Goal: Information Seeking & Learning: Learn about a topic

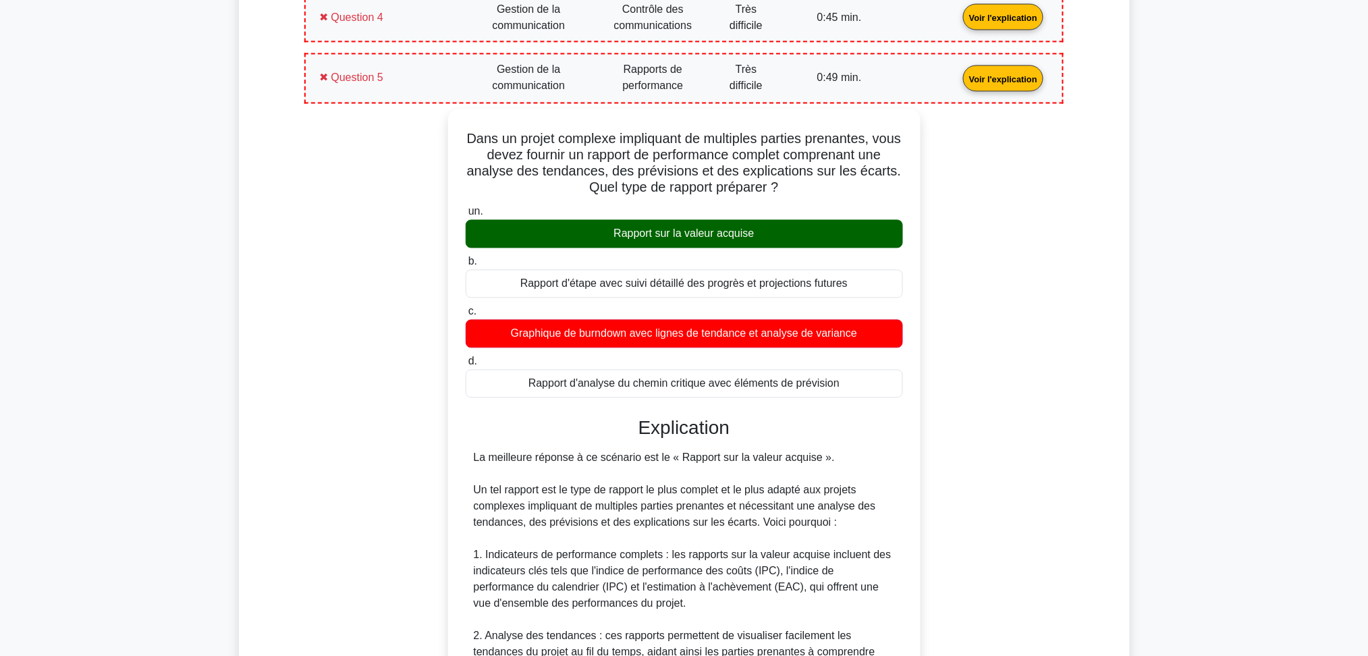
click at [958, 78] on link "Voir l'explication" at bounding box center [1003, 77] width 91 height 11
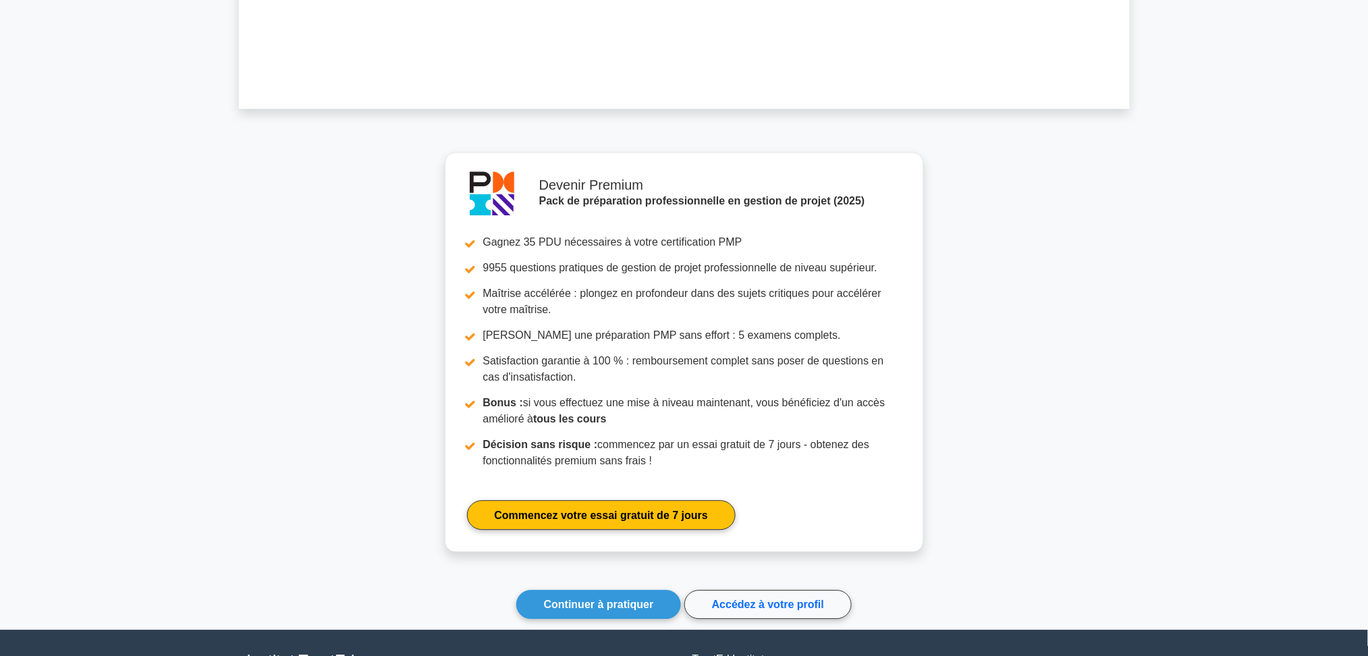
scroll to position [1193, 0]
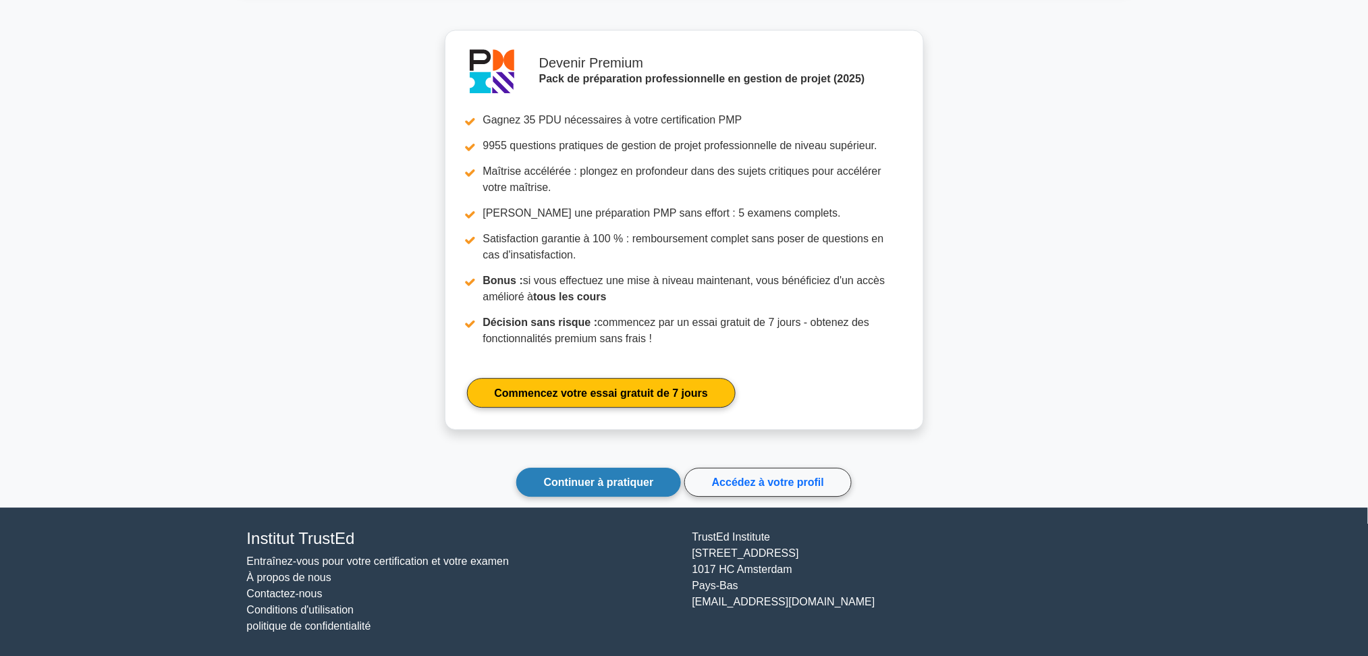
click at [641, 484] on font "Continuer à pratiquer" at bounding box center [599, 482] width 110 height 11
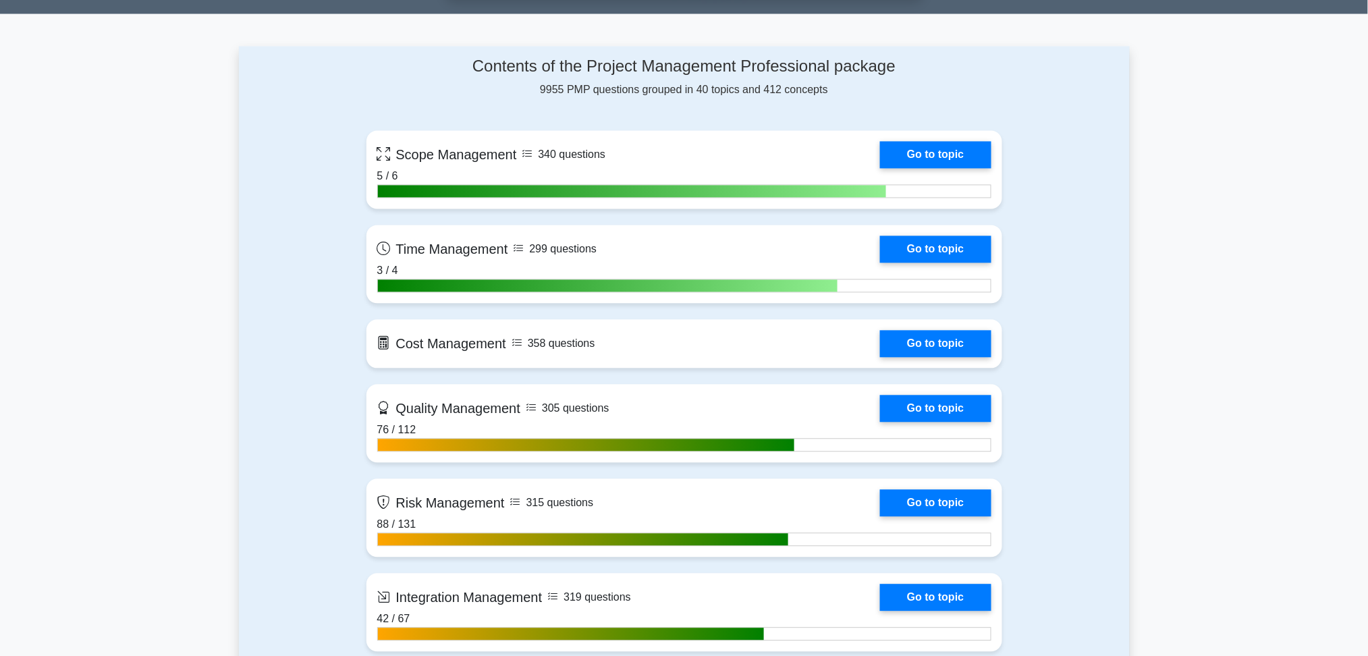
scroll to position [1260, 0]
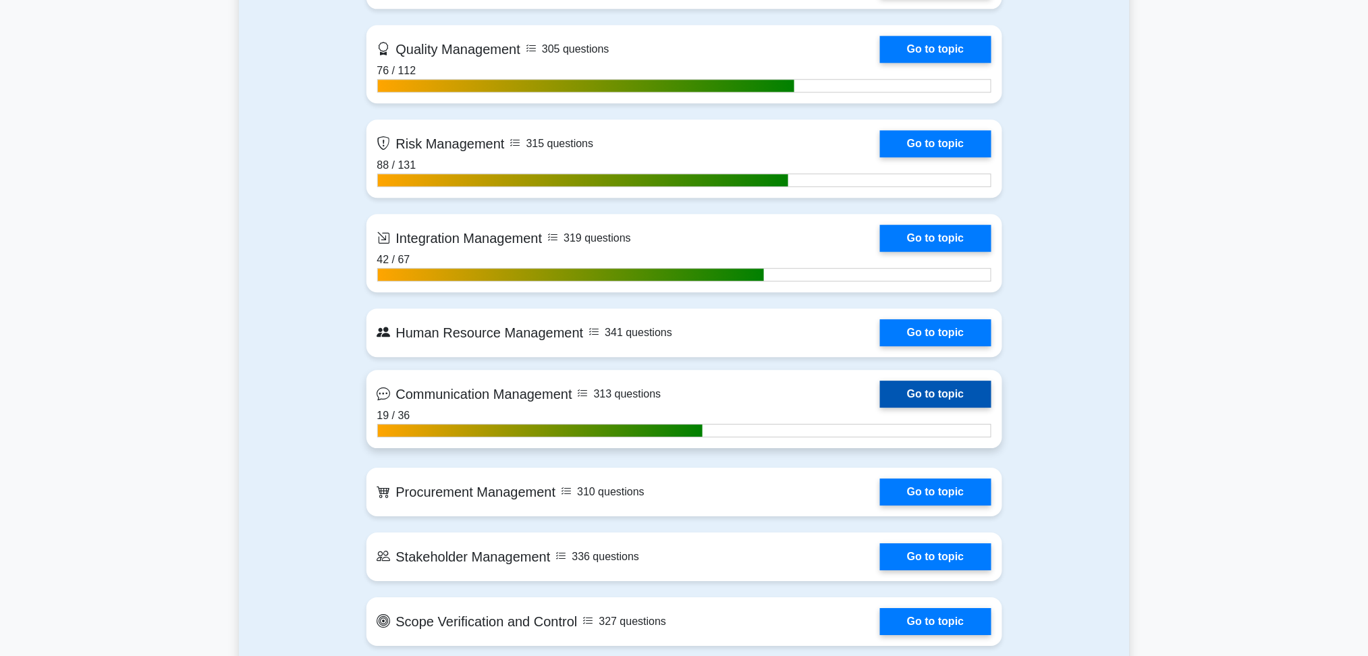
click at [934, 394] on link "Go to topic" at bounding box center [935, 394] width 111 height 27
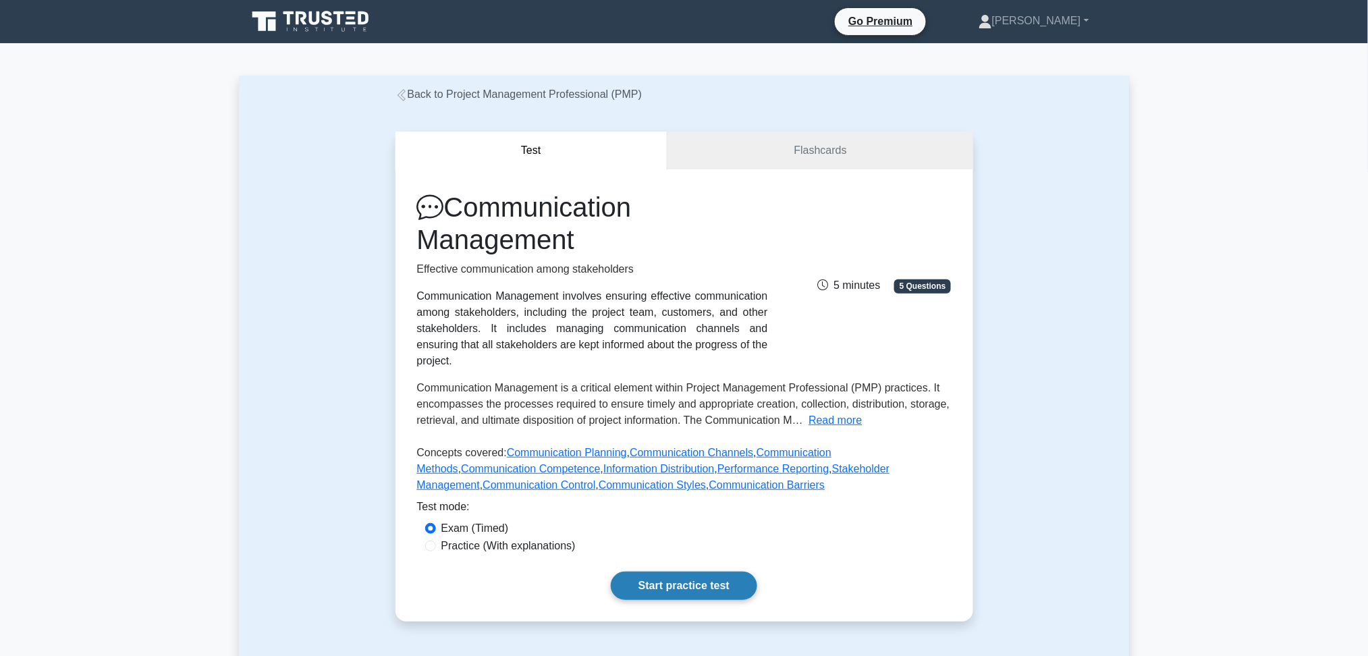
click at [678, 572] on link "Start practice test" at bounding box center [684, 586] width 146 height 28
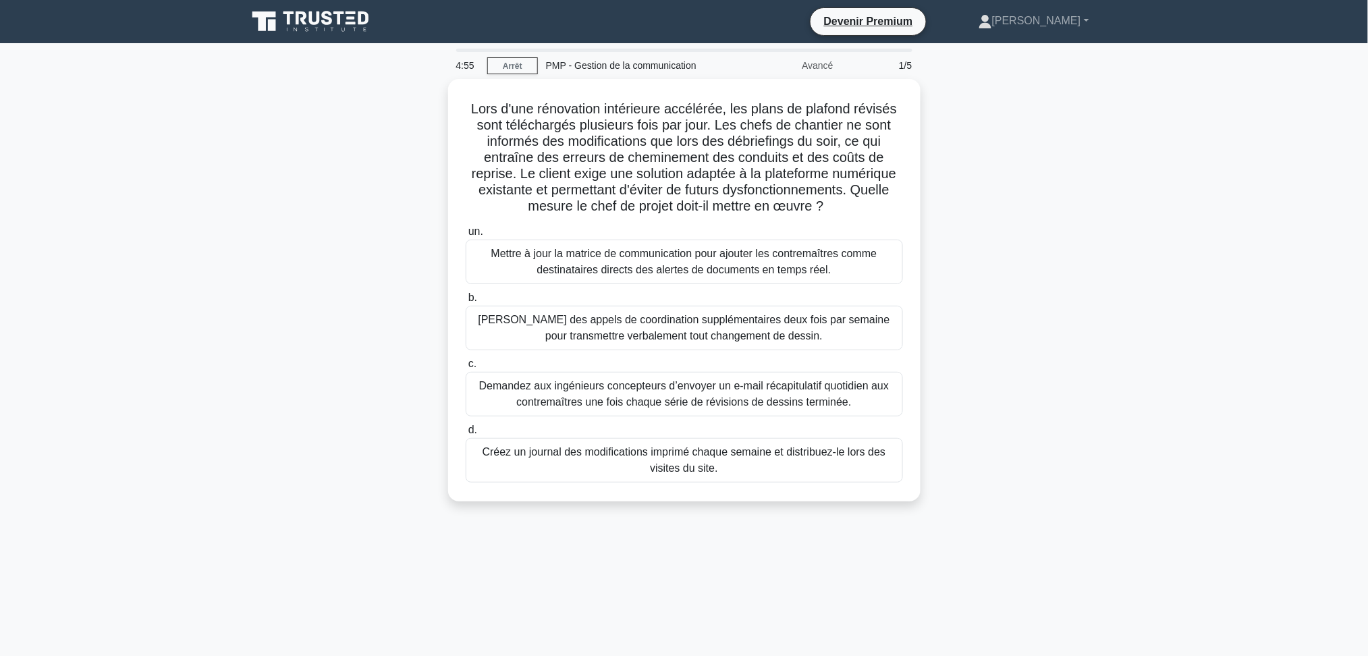
click at [1092, 257] on div "Lors d'une rénovation intérieure accélérée, les plans de plafond révisés sont t…" at bounding box center [684, 298] width 891 height 439
click at [250, 327] on div "Lors d'une rénovation intérieure accélérée, les plans de plafond révisés sont t…" at bounding box center [684, 298] width 891 height 439
click at [591, 255] on font "Mettre à jour la matrice de communication pour ajouter les contremaîtres comme …" at bounding box center [684, 258] width 386 height 28
click at [466, 233] on input "un. Mettre à jour la matrice de communication pour ajouter les contremaîtres co…" at bounding box center [466, 228] width 0 height 9
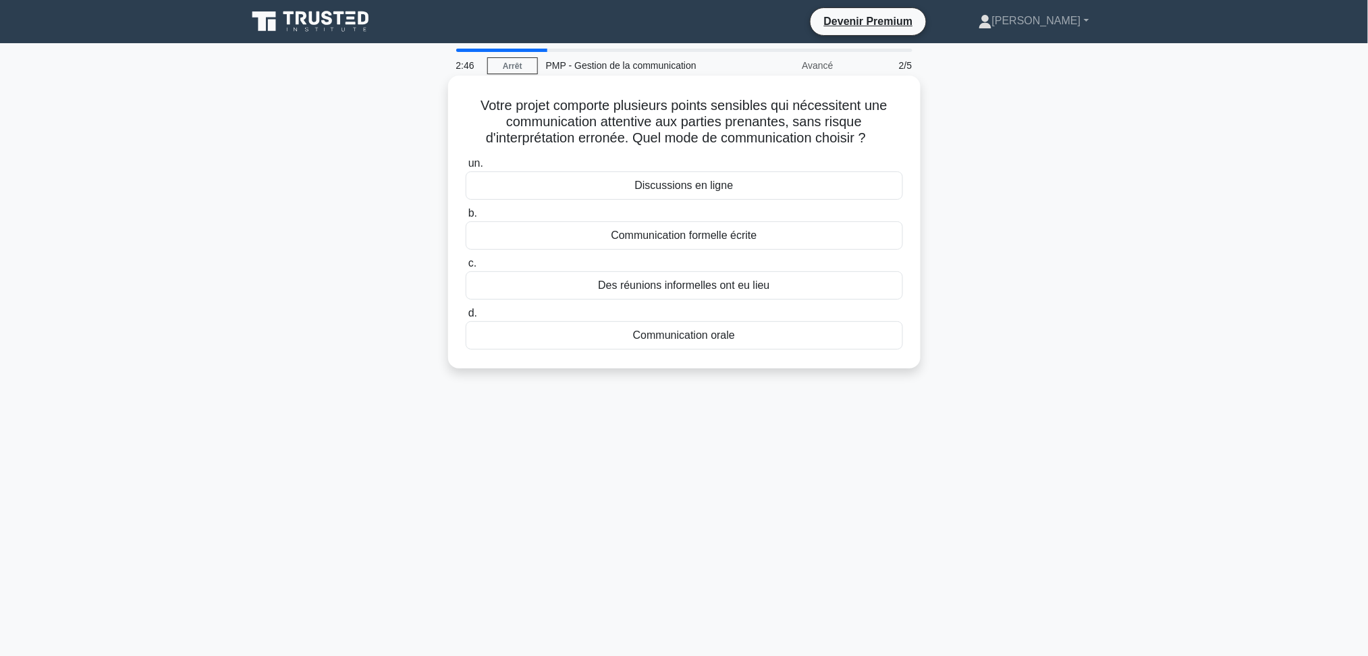
click at [714, 236] on font "Communication formelle écrite" at bounding box center [684, 235] width 146 height 11
click at [466, 218] on input "b. Communication formelle écrite" at bounding box center [466, 213] width 0 height 9
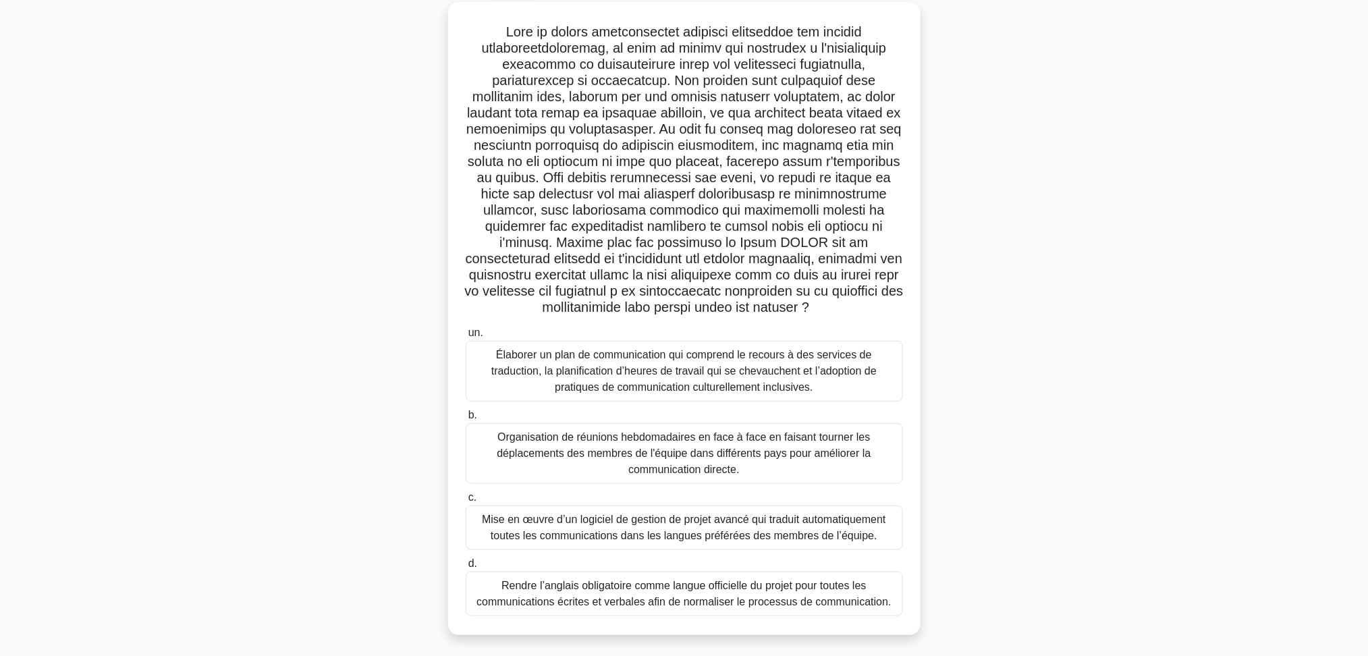
scroll to position [78, 0]
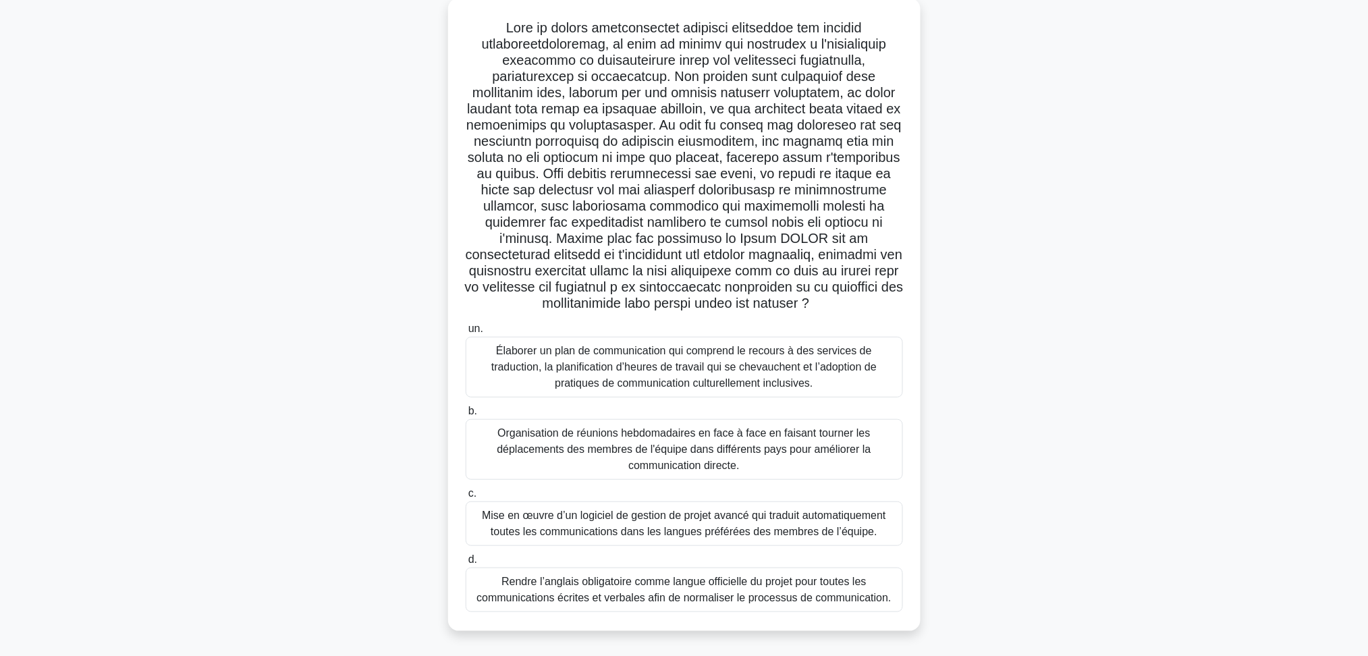
click at [711, 361] on font "Élaborer un plan de communication qui comprend le recours à des services de tra…" at bounding box center [683, 367] width 385 height 44
click at [466, 333] on input "un. Élaborer un plan de communication qui comprend le recours à des services de…" at bounding box center [466, 329] width 0 height 9
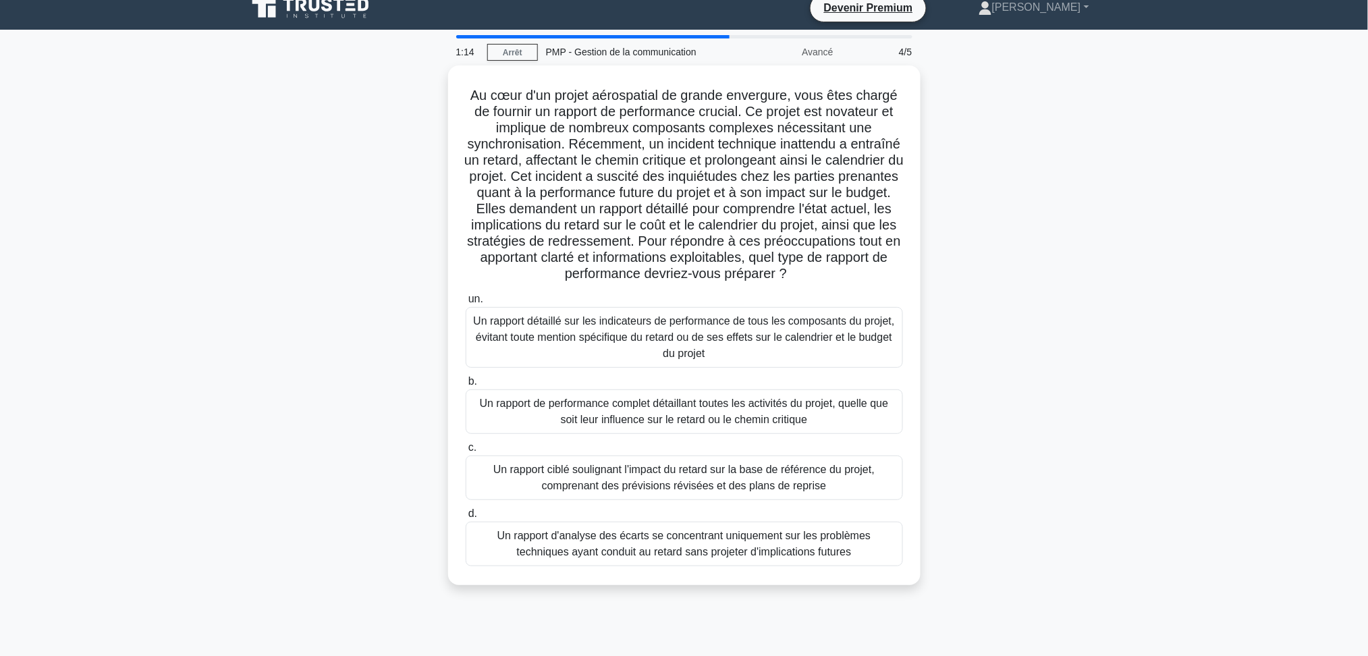
scroll to position [0, 0]
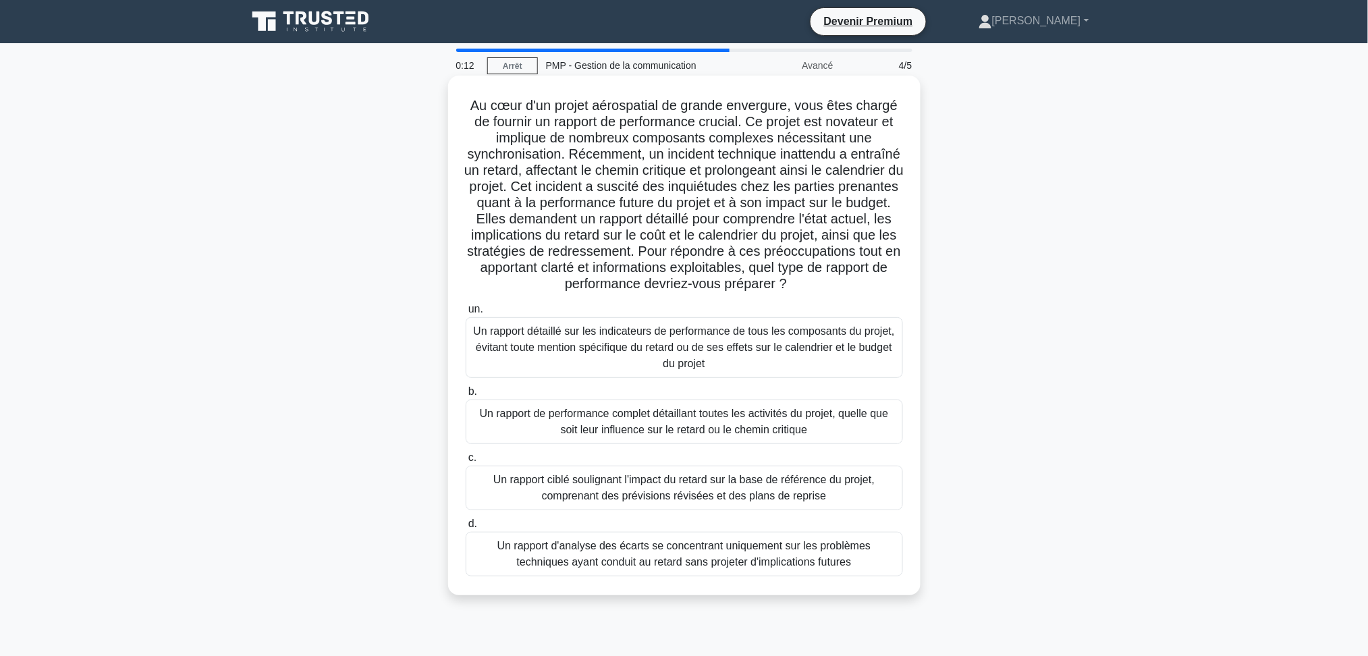
click at [739, 435] on font "Un rapport de performance complet détaillant toutes les activités du projet, qu…" at bounding box center [684, 422] width 409 height 28
click at [466, 396] on input "b. Un rapport de performance complet détaillant toutes les activités du projet,…" at bounding box center [466, 392] width 0 height 9
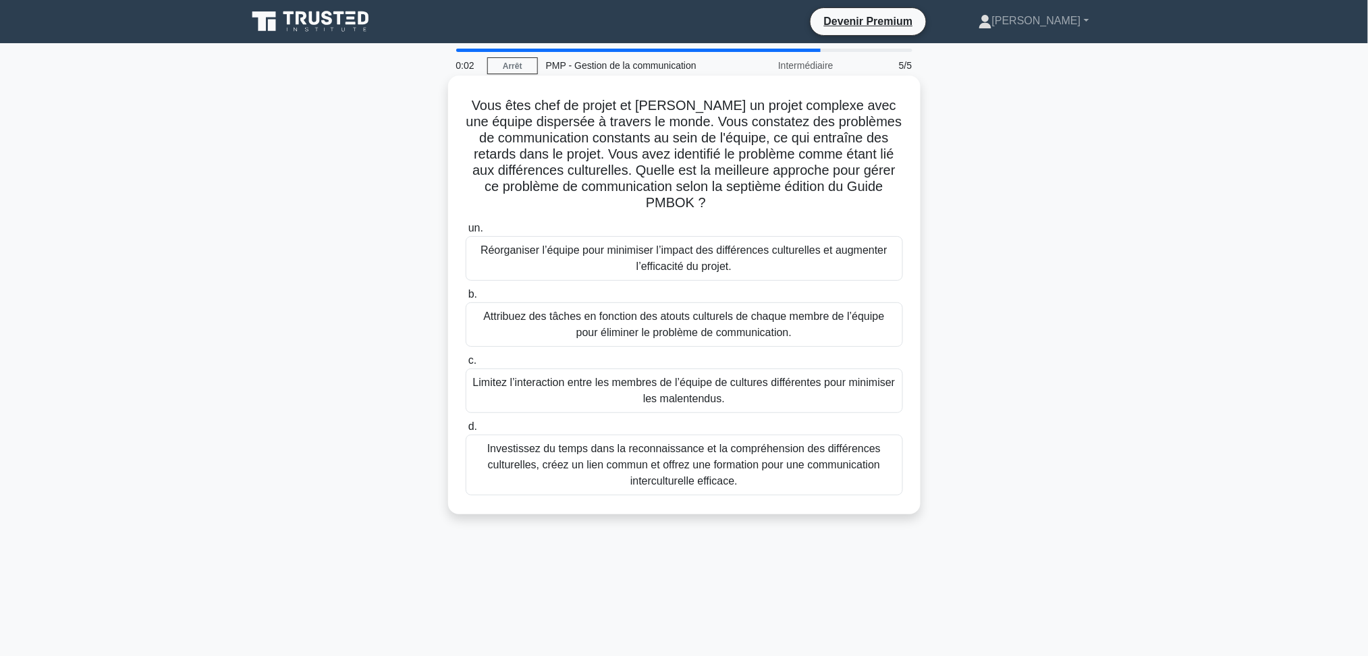
click at [634, 261] on font "Réorganiser l’équipe pour minimiser l’impact des différences culturelles et aug…" at bounding box center [684, 258] width 425 height 32
click at [466, 233] on input "un. Réorganiser l’équipe pour minimiser l’impact des différences culturelles et…" at bounding box center [466, 228] width 0 height 9
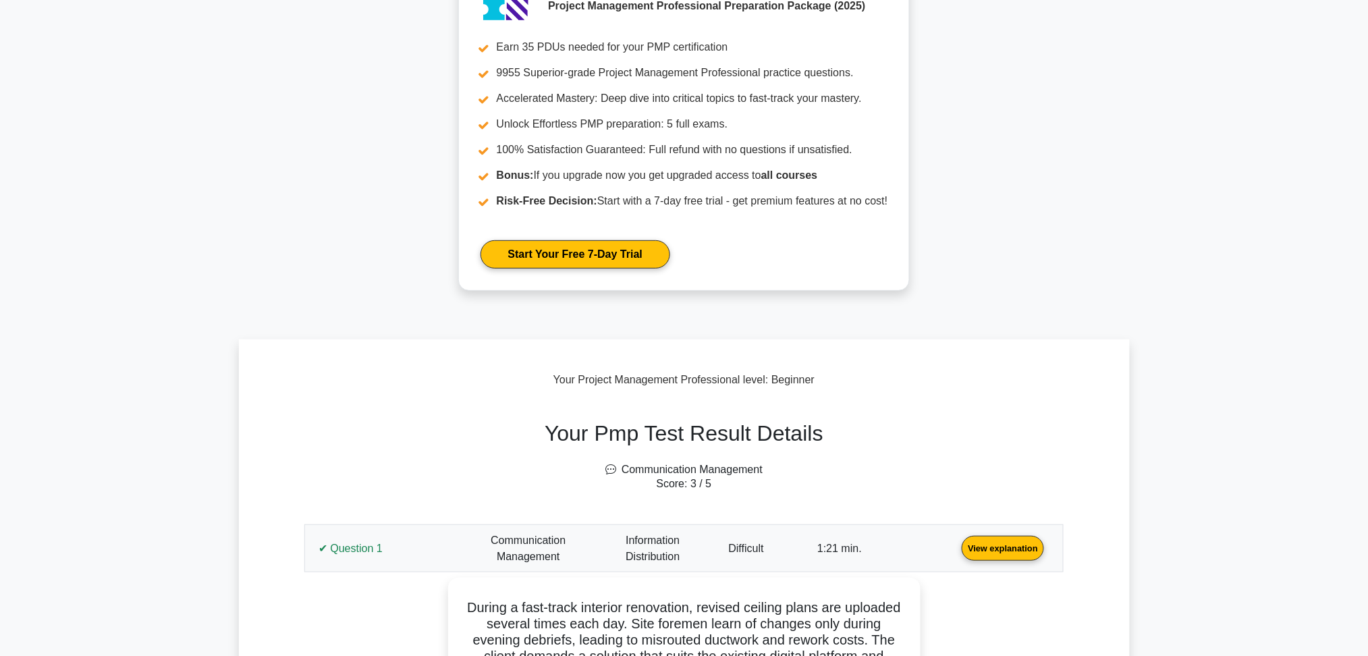
scroll to position [270, 0]
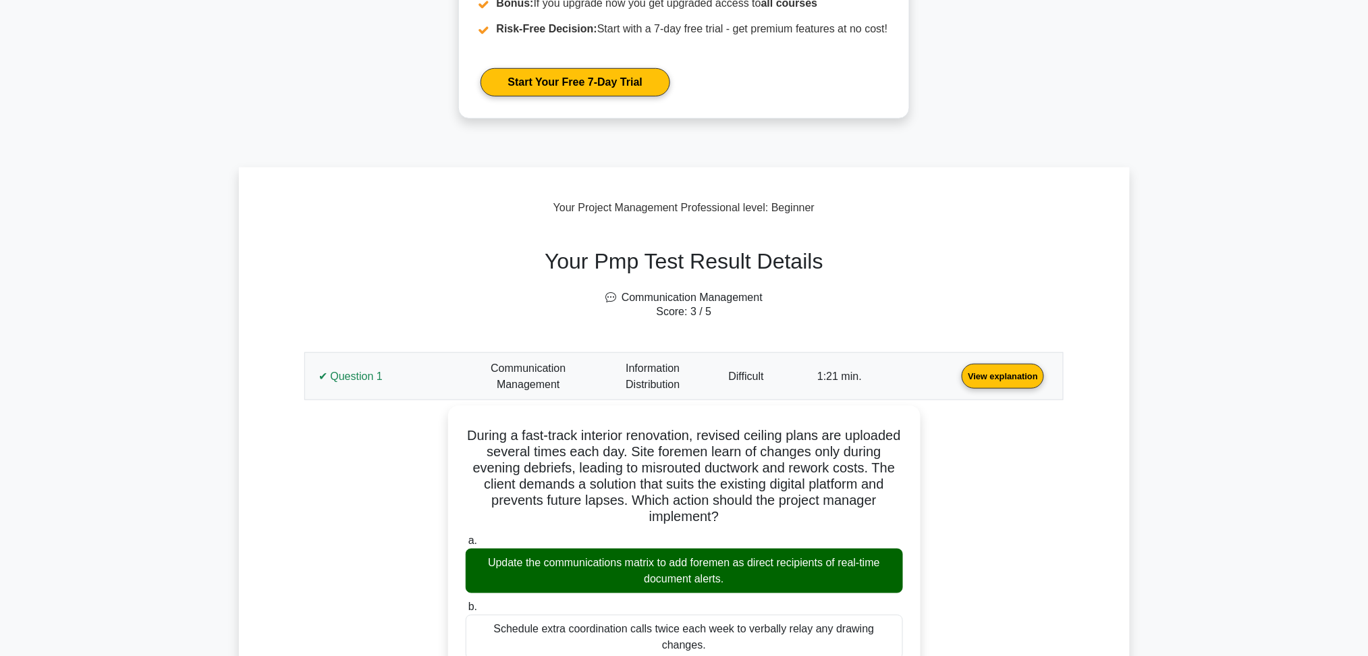
click at [957, 381] on link "View explanation" at bounding box center [1003, 375] width 93 height 11
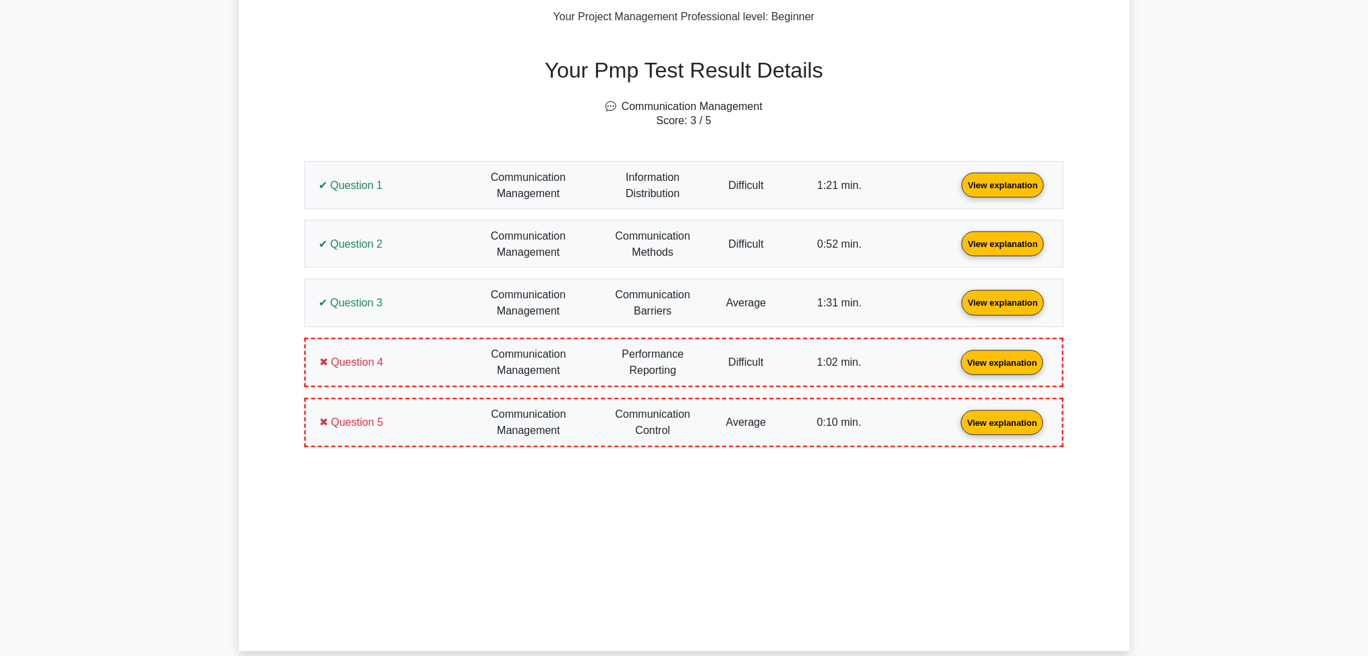
scroll to position [450, 0]
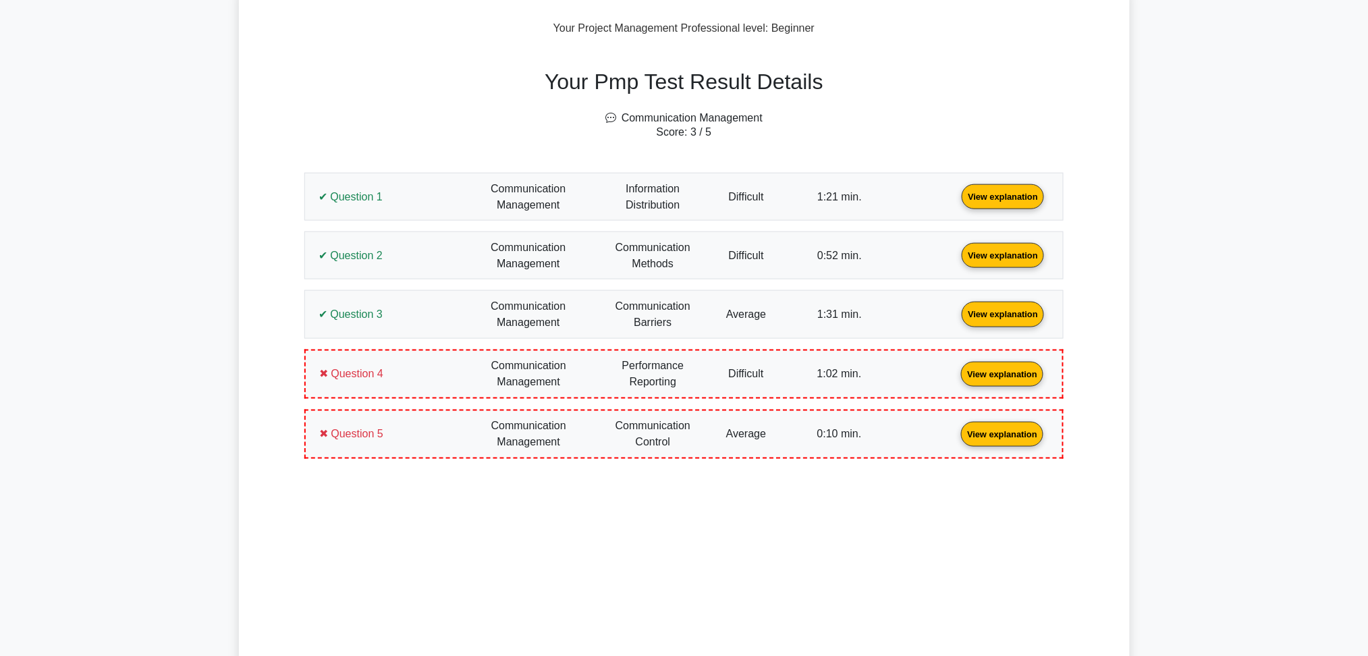
click at [957, 200] on link "View explanation" at bounding box center [1003, 195] width 93 height 11
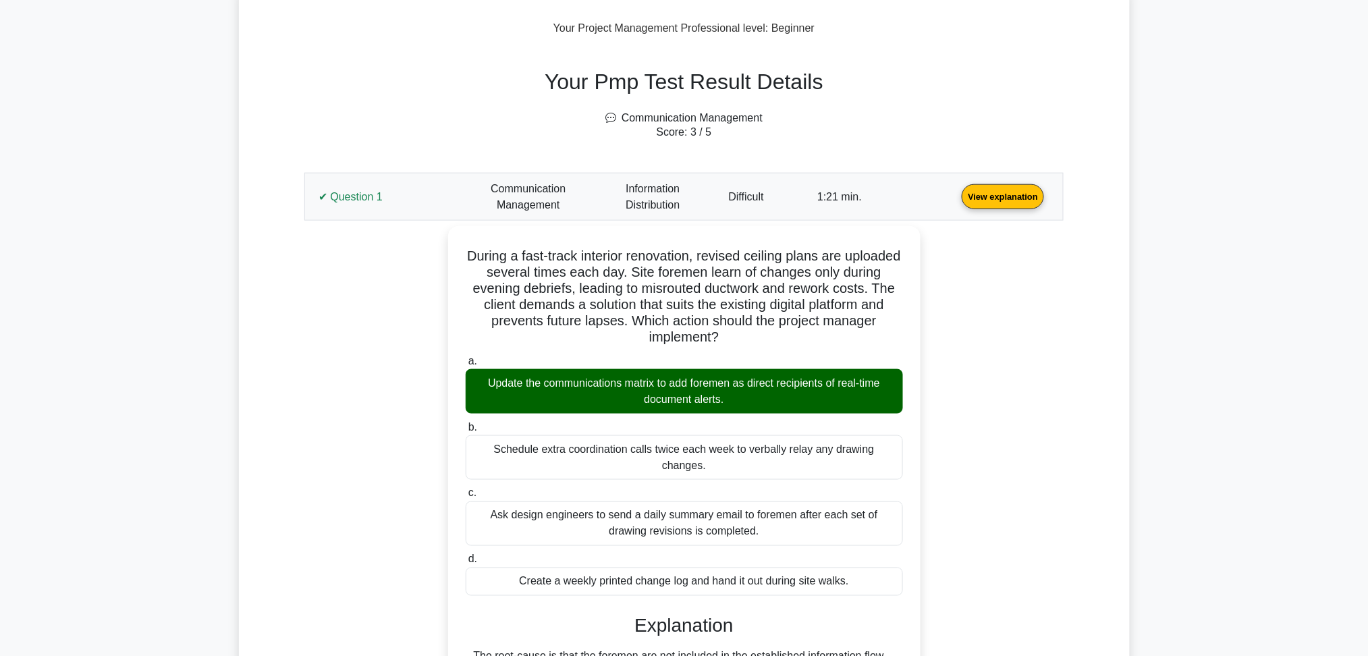
scroll to position [515, 0]
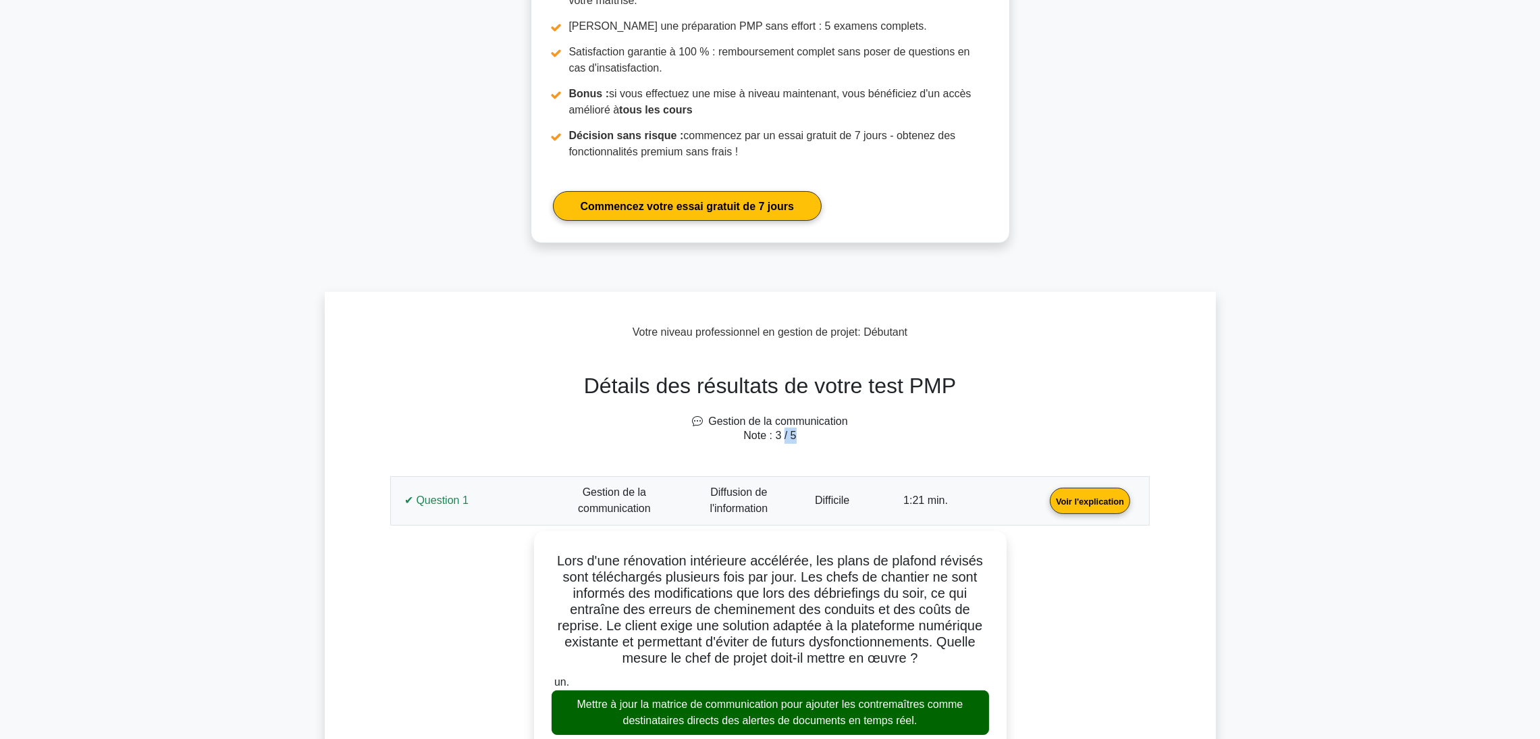
scroll to position [459, 0]
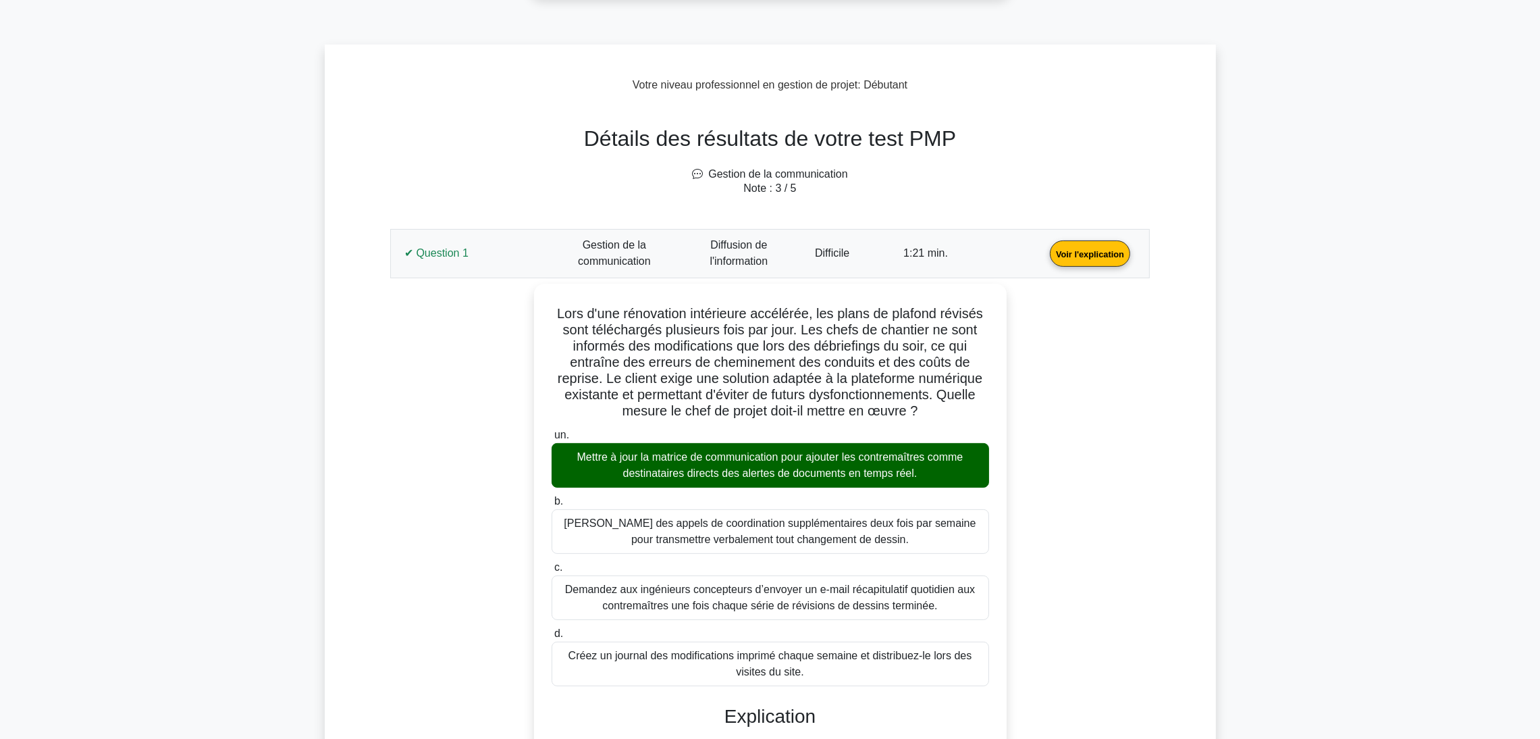
click at [1044, 247] on link "Voir l'explication" at bounding box center [1089, 252] width 91 height 11
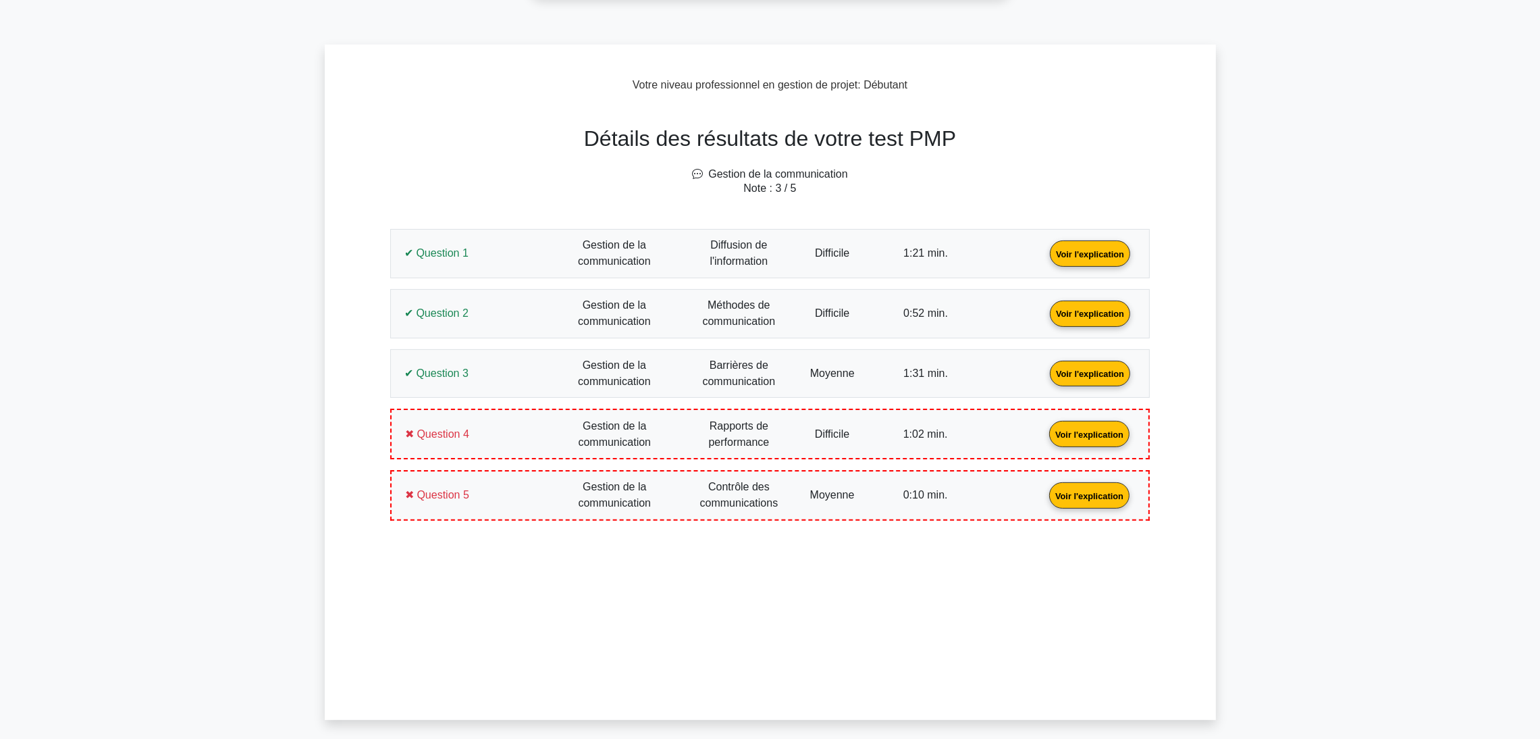
click at [1044, 318] on link "Voir l'explication" at bounding box center [1089, 311] width 91 height 11
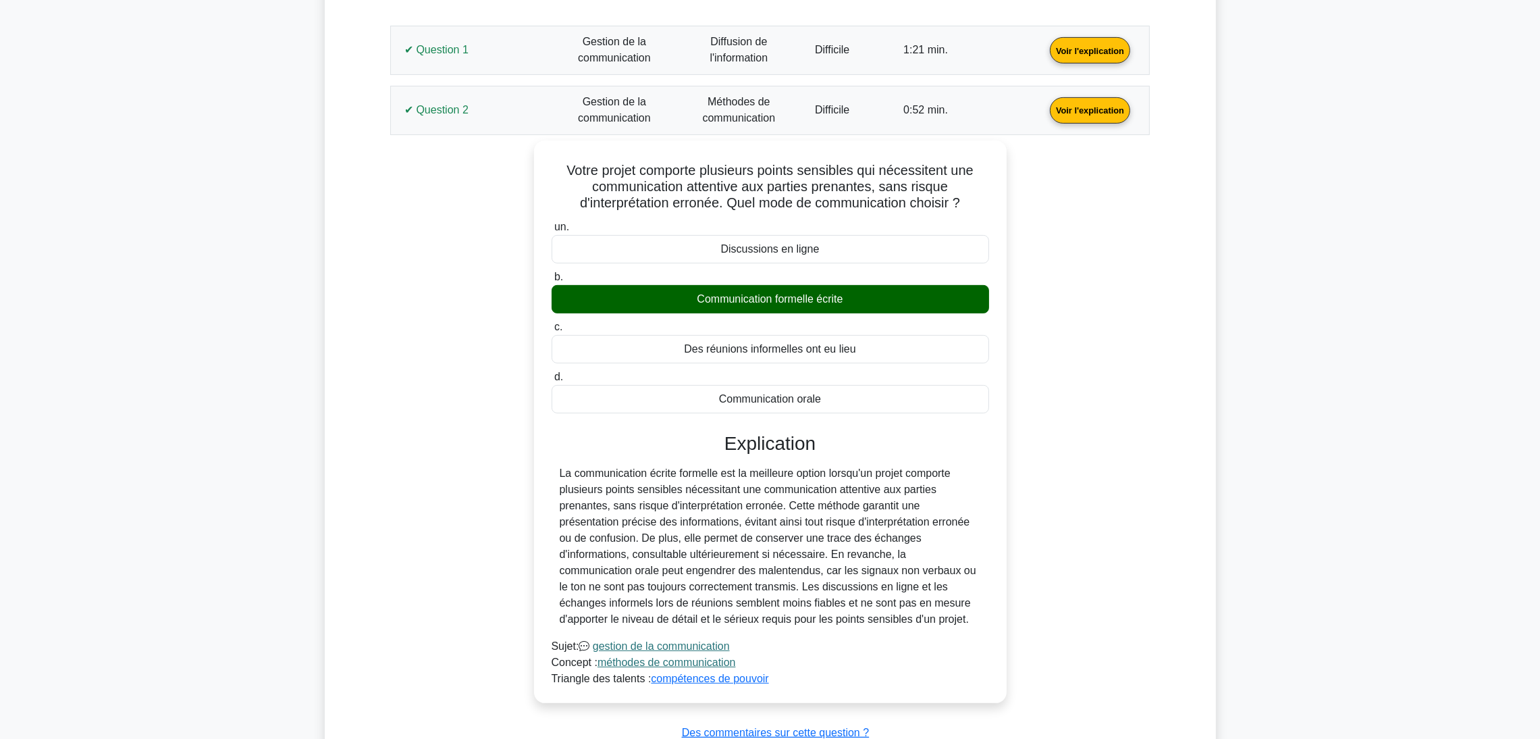
scroll to position [662, 0]
click at [1044, 115] on link "Voir l'explication" at bounding box center [1089, 109] width 91 height 11
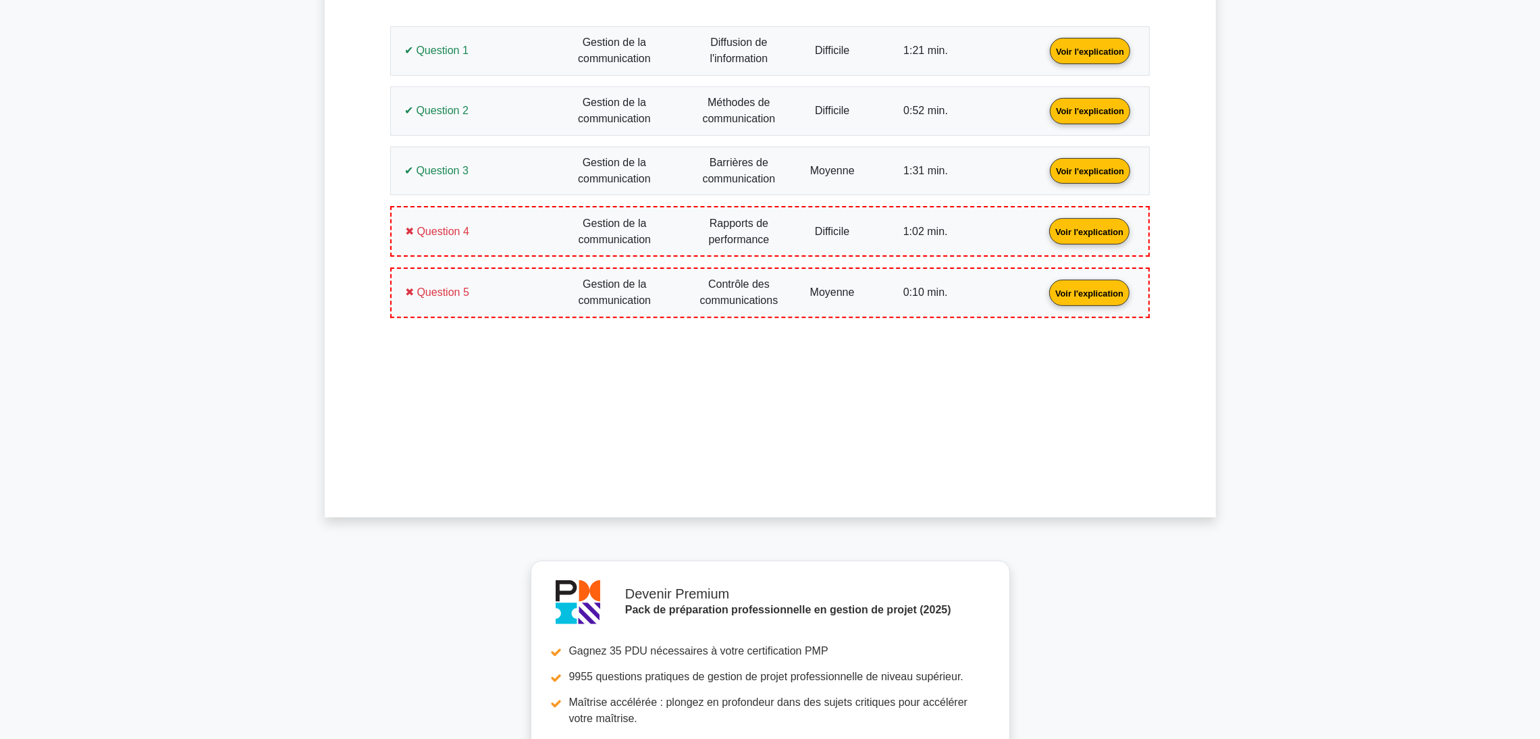
drag, startPoint x: 457, startPoint y: 169, endPoint x: 444, endPoint y: 202, distance: 34.9
click at [1044, 169] on link "Voir l'explication" at bounding box center [1089, 169] width 91 height 11
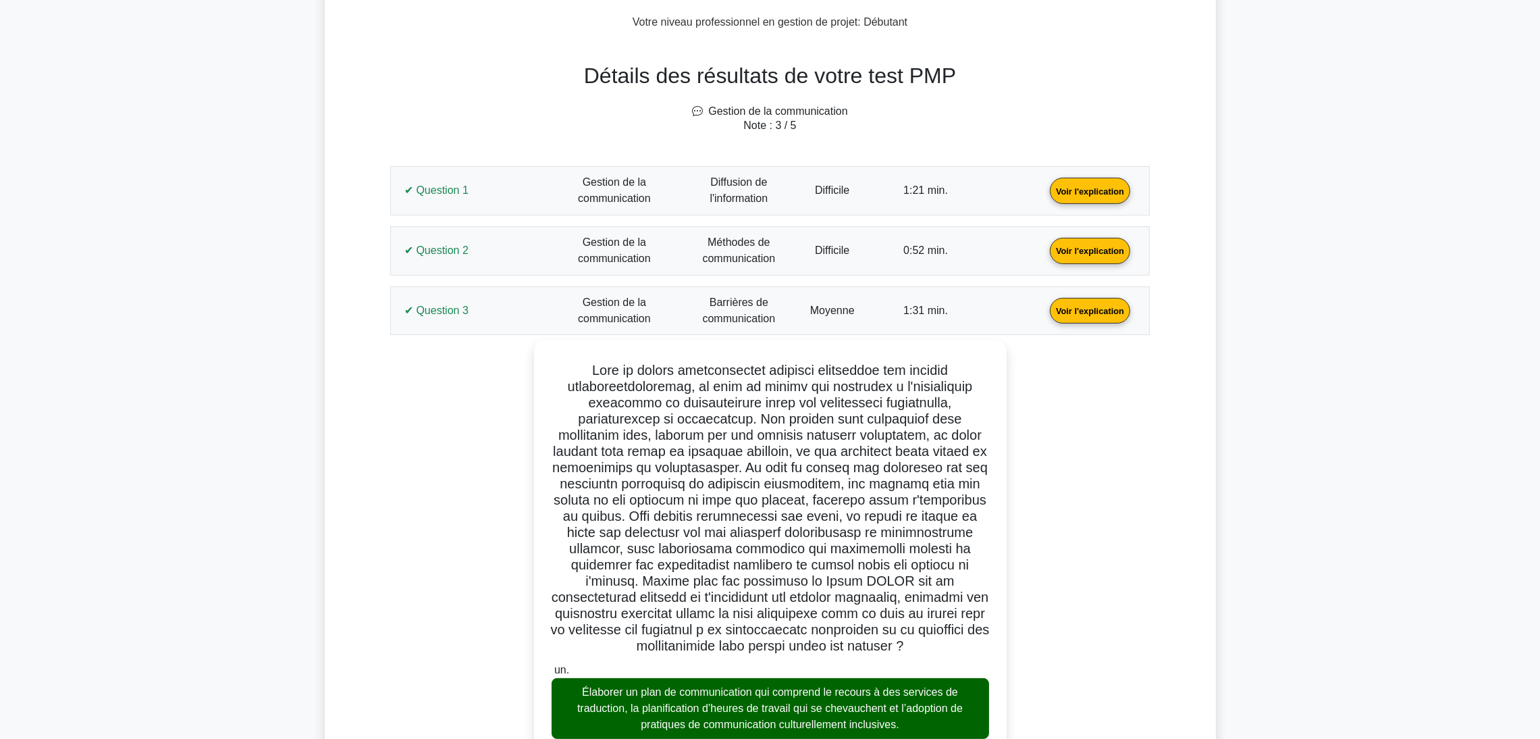
scroll to position [318, 0]
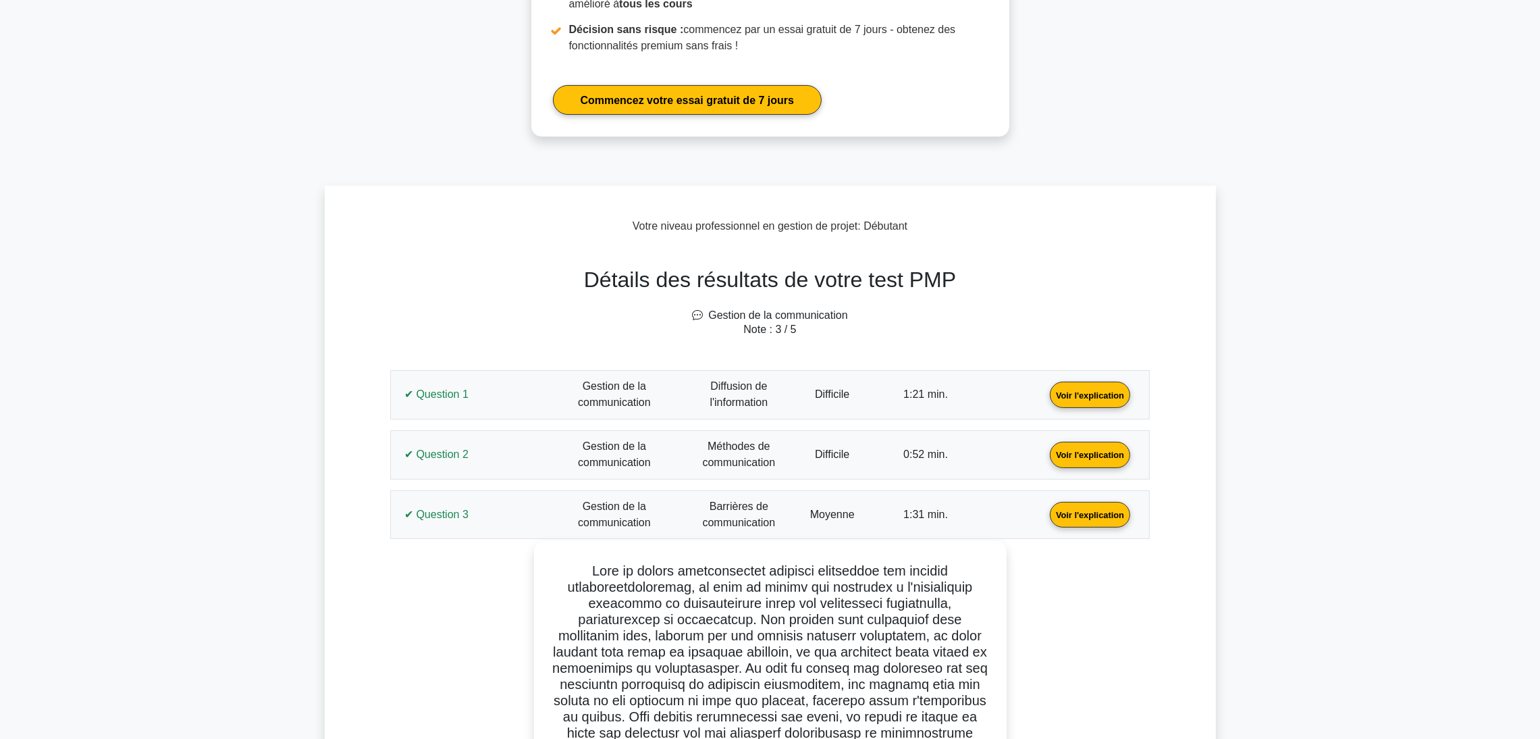
drag, startPoint x: 978, startPoint y: 503, endPoint x: 574, endPoint y: 572, distance: 409.7
copy div "Dans un projet multinational complexe impliquant des équipes pluridisciplinaire…"
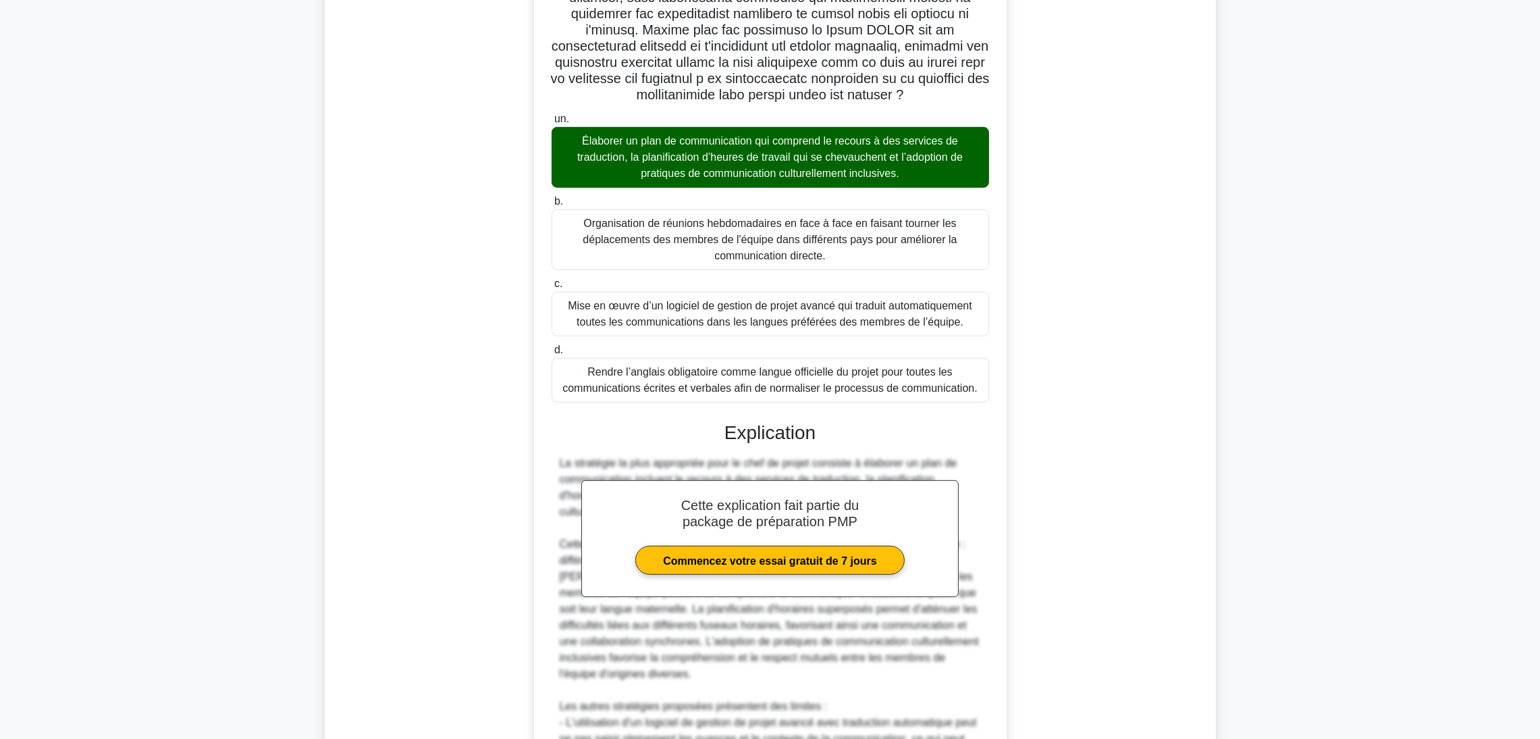
scroll to position [824, 0]
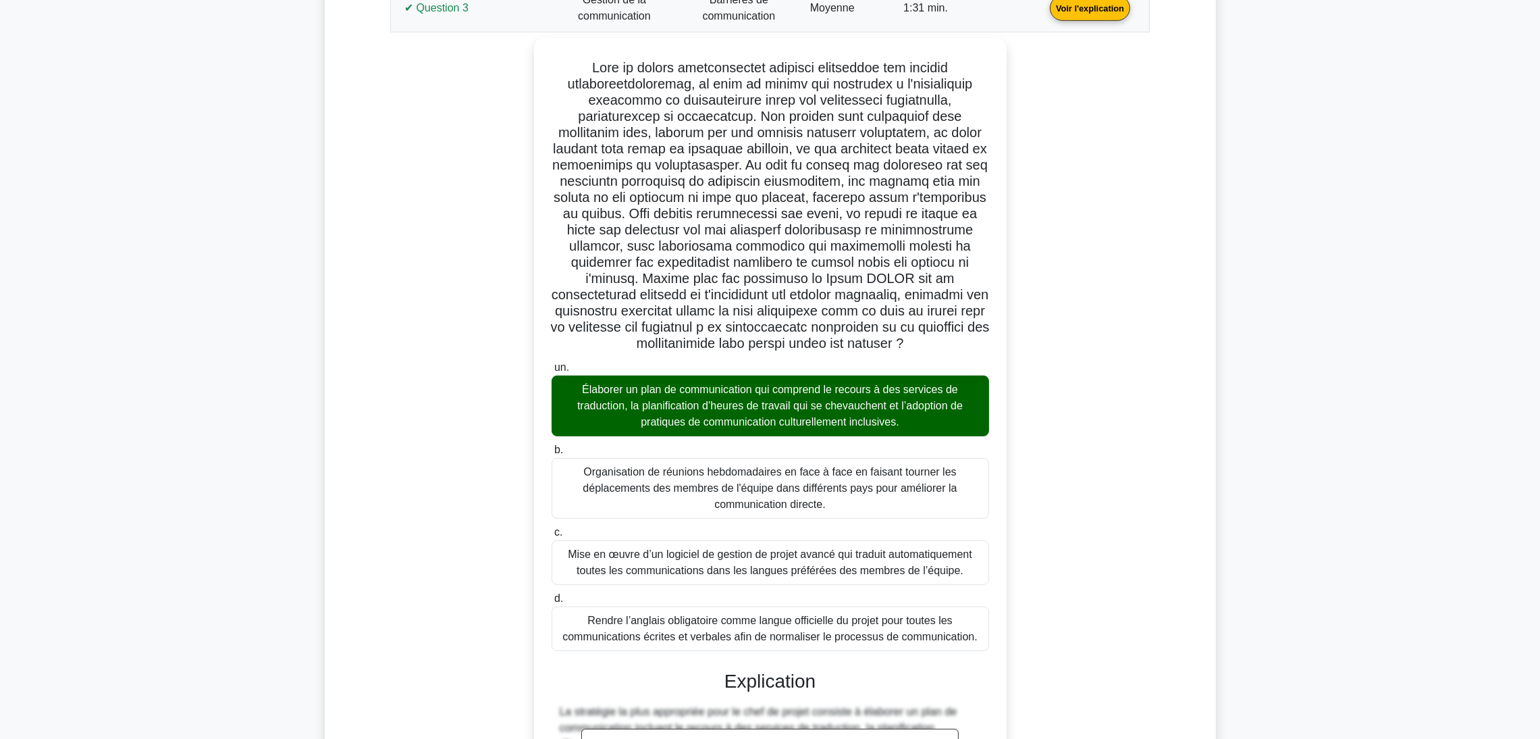
click at [1044, 7] on link "Voir l'explication" at bounding box center [1089, 6] width 91 height 11
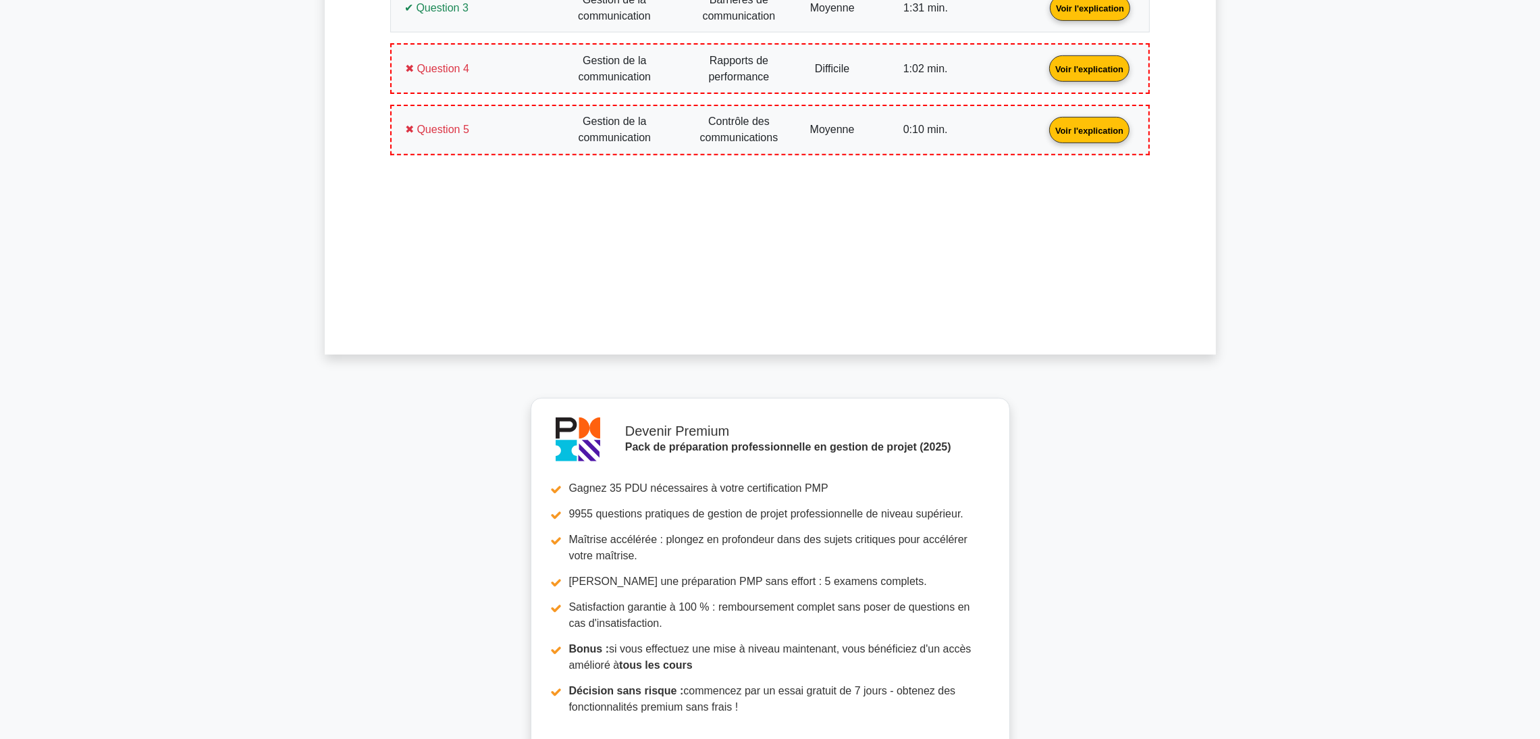
click at [1044, 69] on link "Voir l'explication" at bounding box center [1089, 67] width 91 height 11
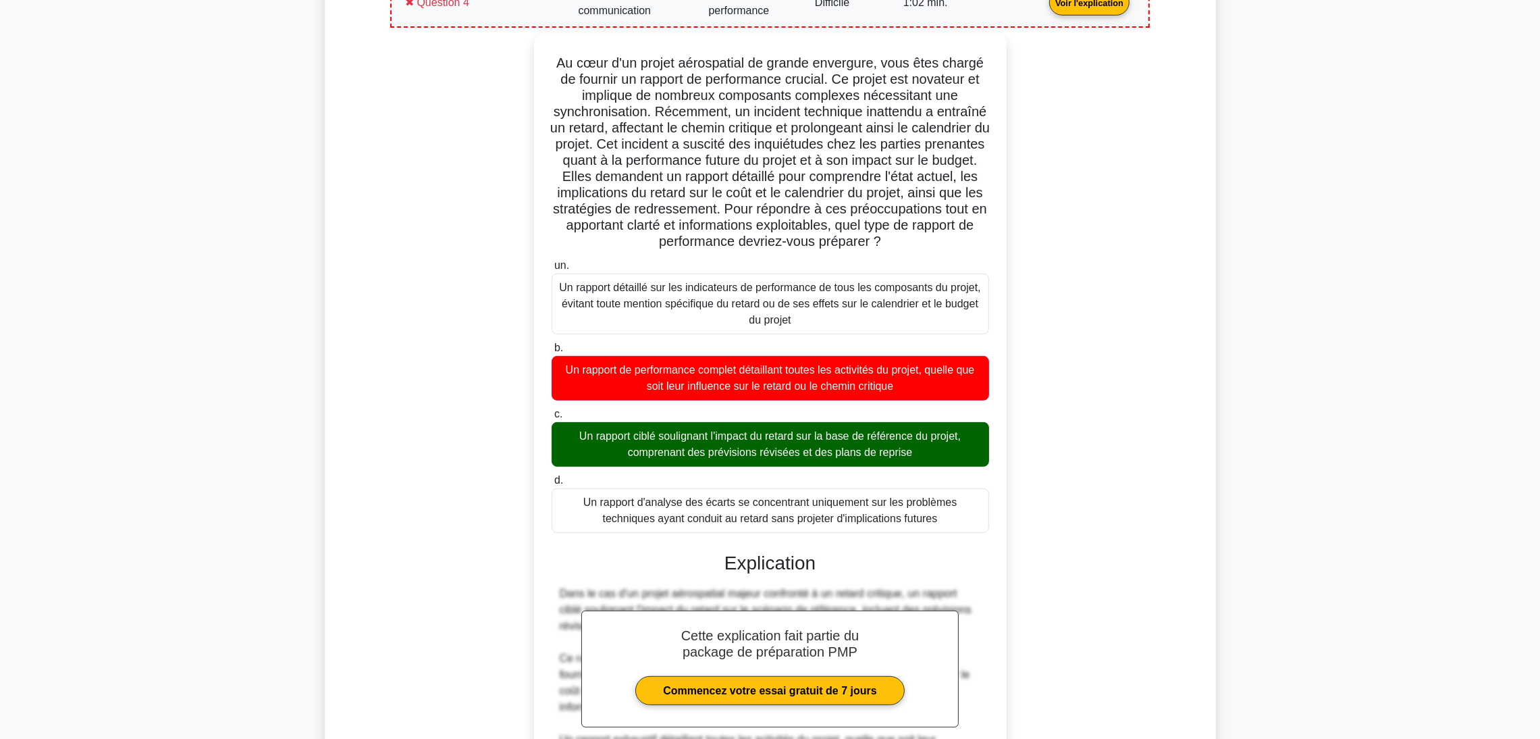
scroll to position [926, 0]
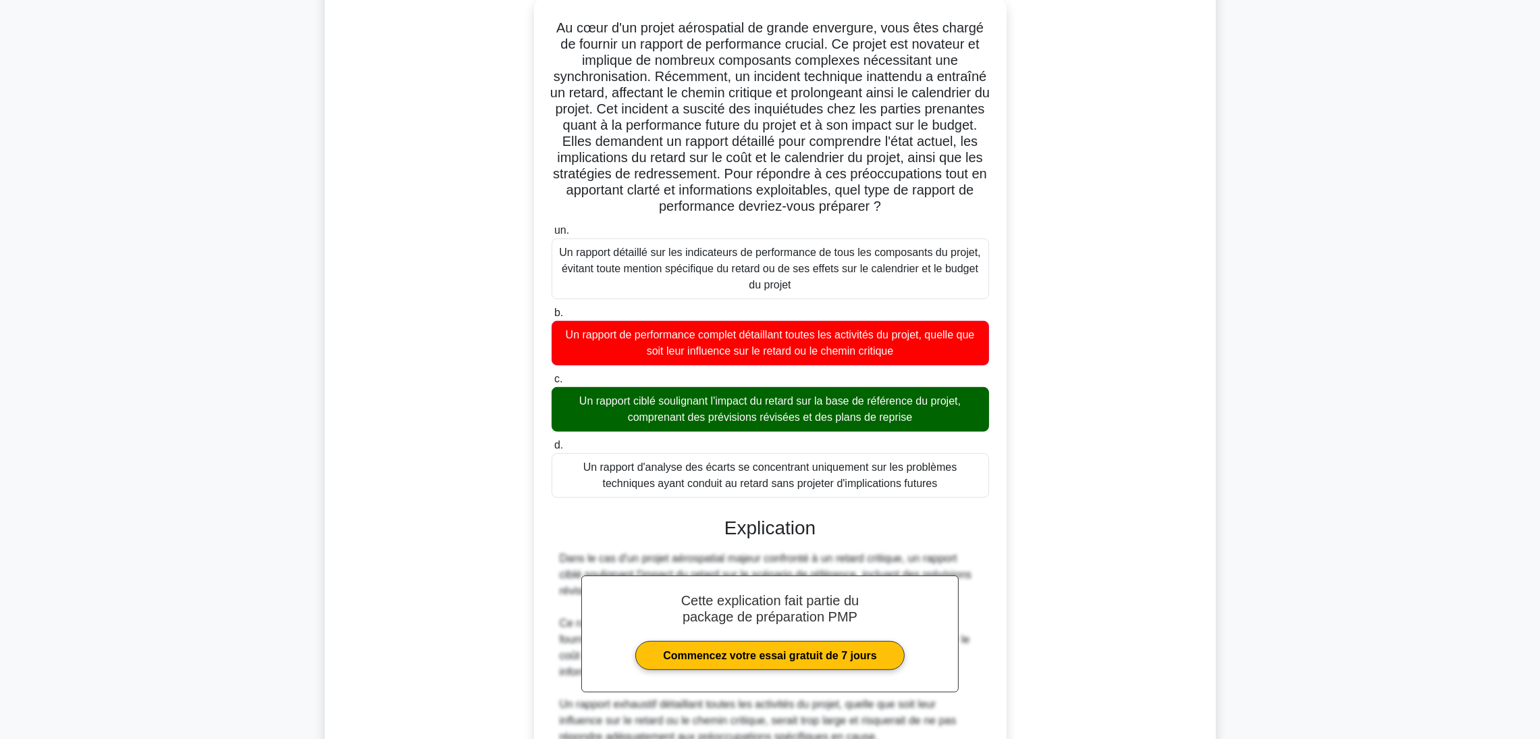
drag, startPoint x: 941, startPoint y: 503, endPoint x: 530, endPoint y: 32, distance: 624.9
click at [530, 32] on div "Au cœur d'un projet aérospatial de grande envergure, vous êtes chargé de fourni…" at bounding box center [769, 498] width 743 height 1000
copy div "Au cœur d'un projet aérospatial de grande envergure, vous êtes chargé de fourni…"
click at [440, 344] on div "Au cœur d'un projet aérospatial de grande envergure, vous êtes chargé de fourni…" at bounding box center [769, 498] width 743 height 1000
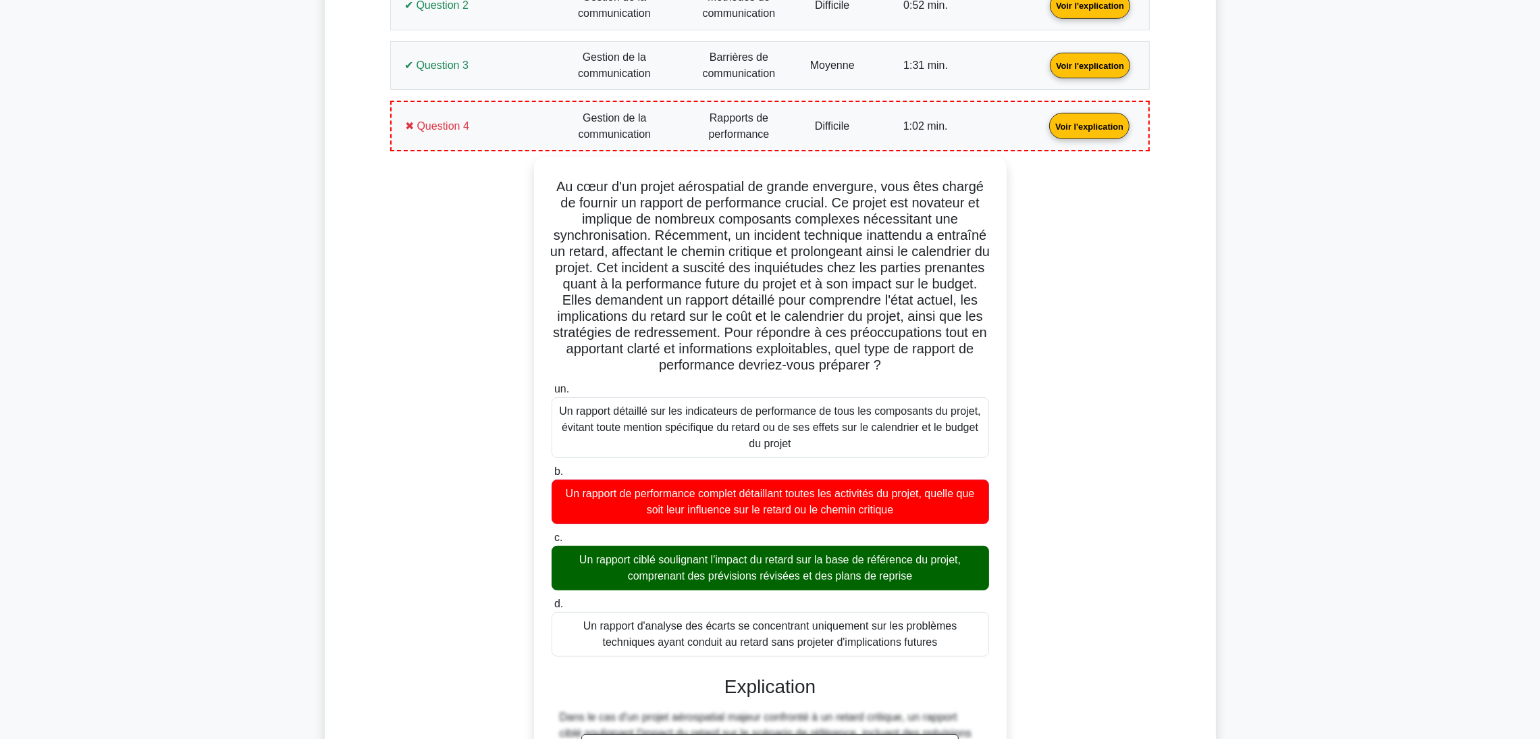
scroll to position [723, 0]
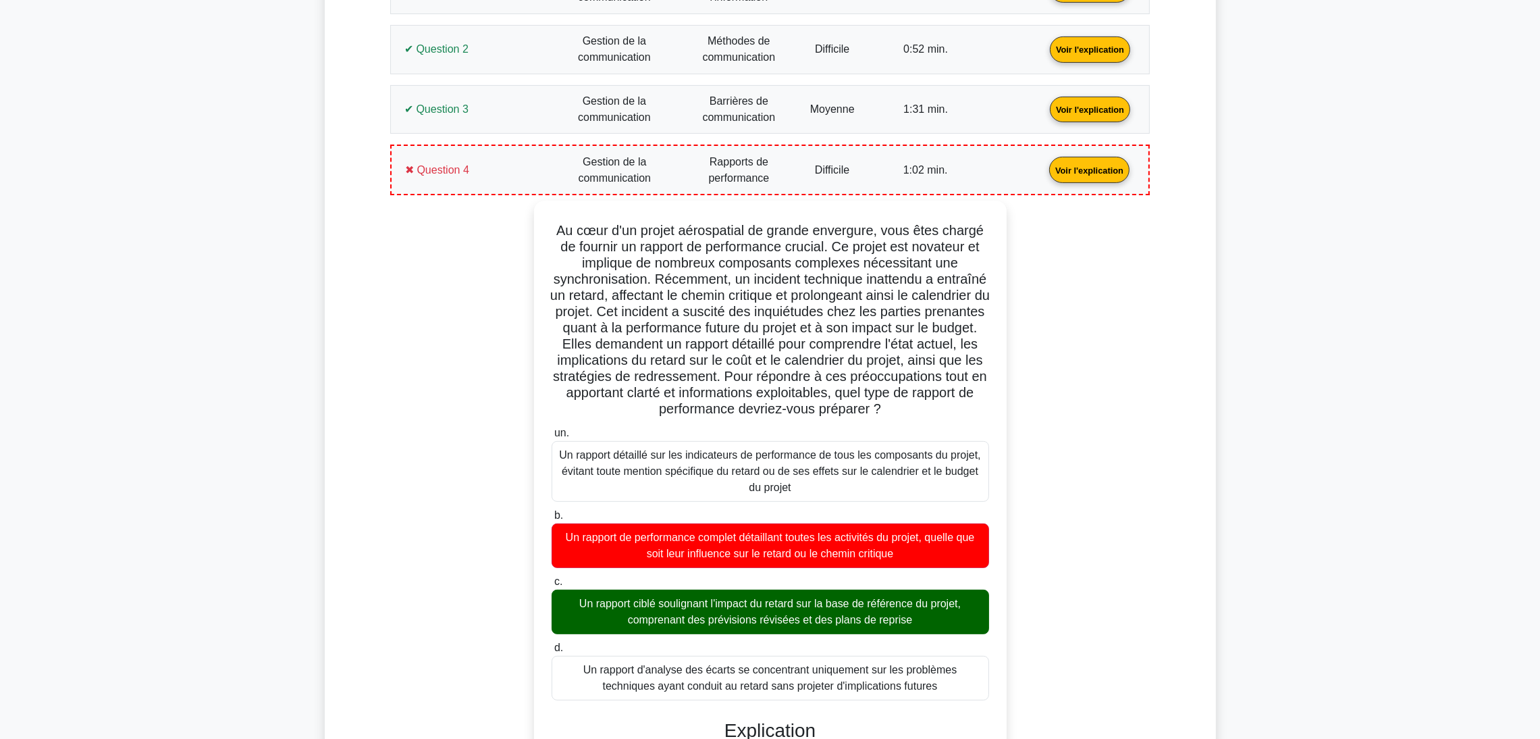
drag, startPoint x: 445, startPoint y: 163, endPoint x: 464, endPoint y: 214, distance: 54.9
click at [1044, 163] on link "Voir l'explication" at bounding box center [1089, 168] width 91 height 11
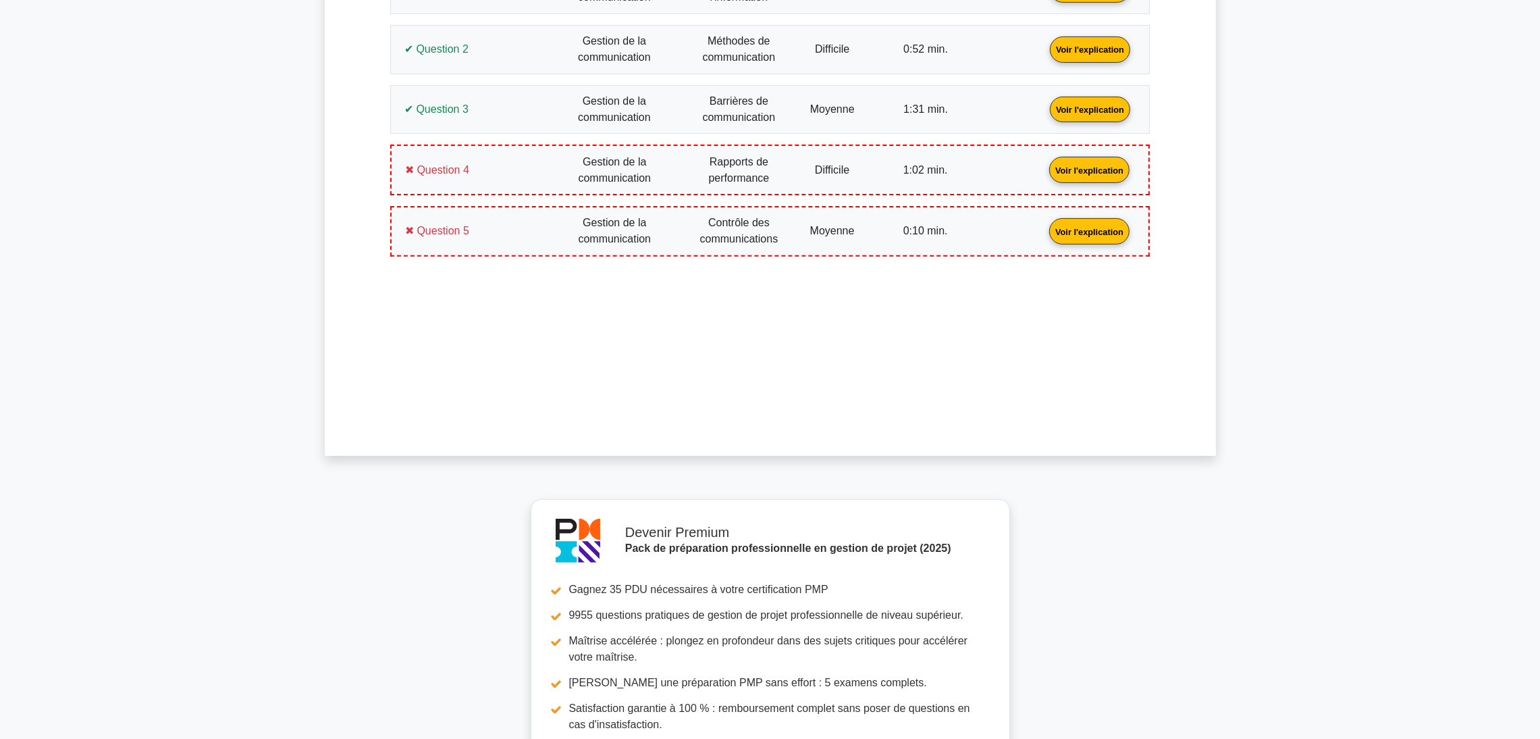
click at [1044, 225] on link "Voir l'explication" at bounding box center [1089, 230] width 91 height 11
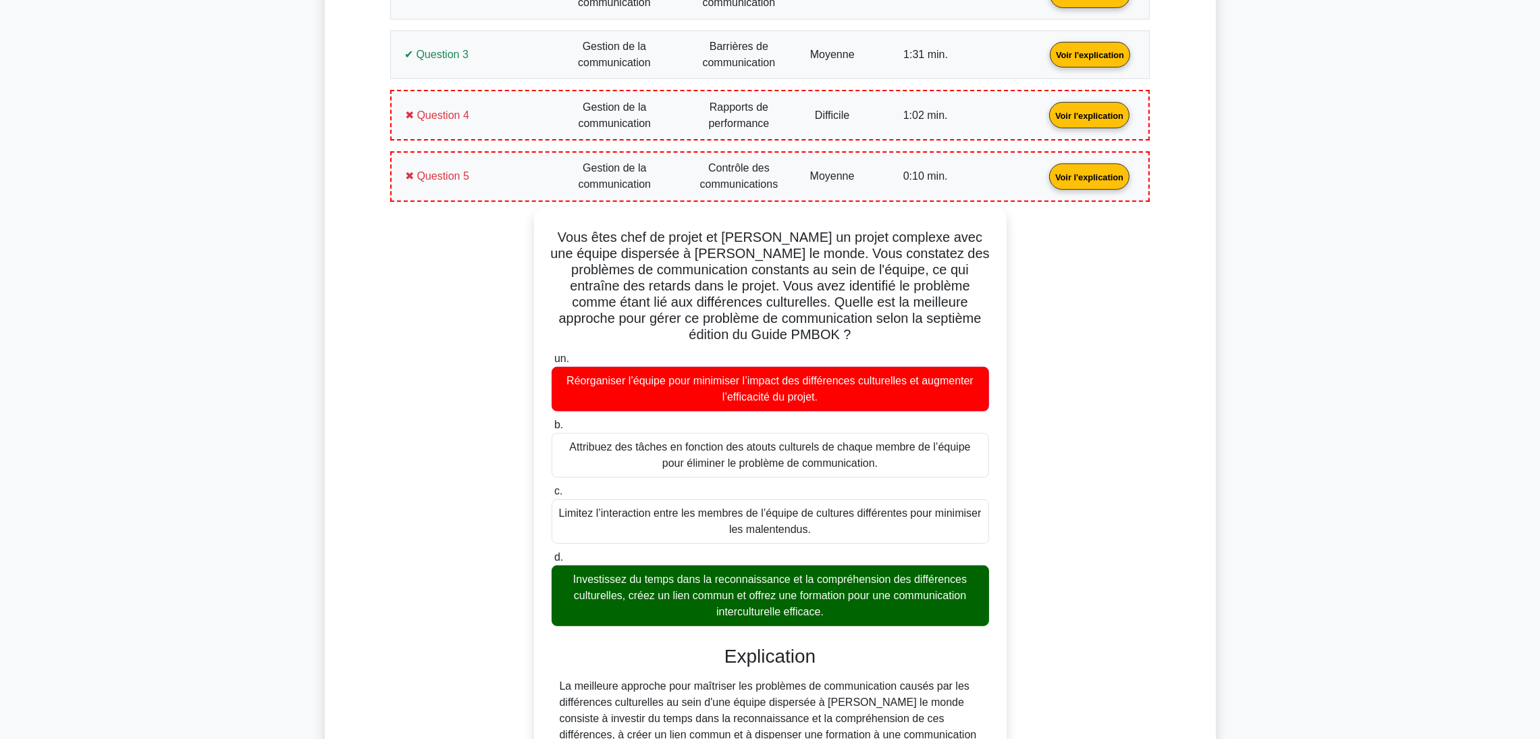
scroll to position [824, 0]
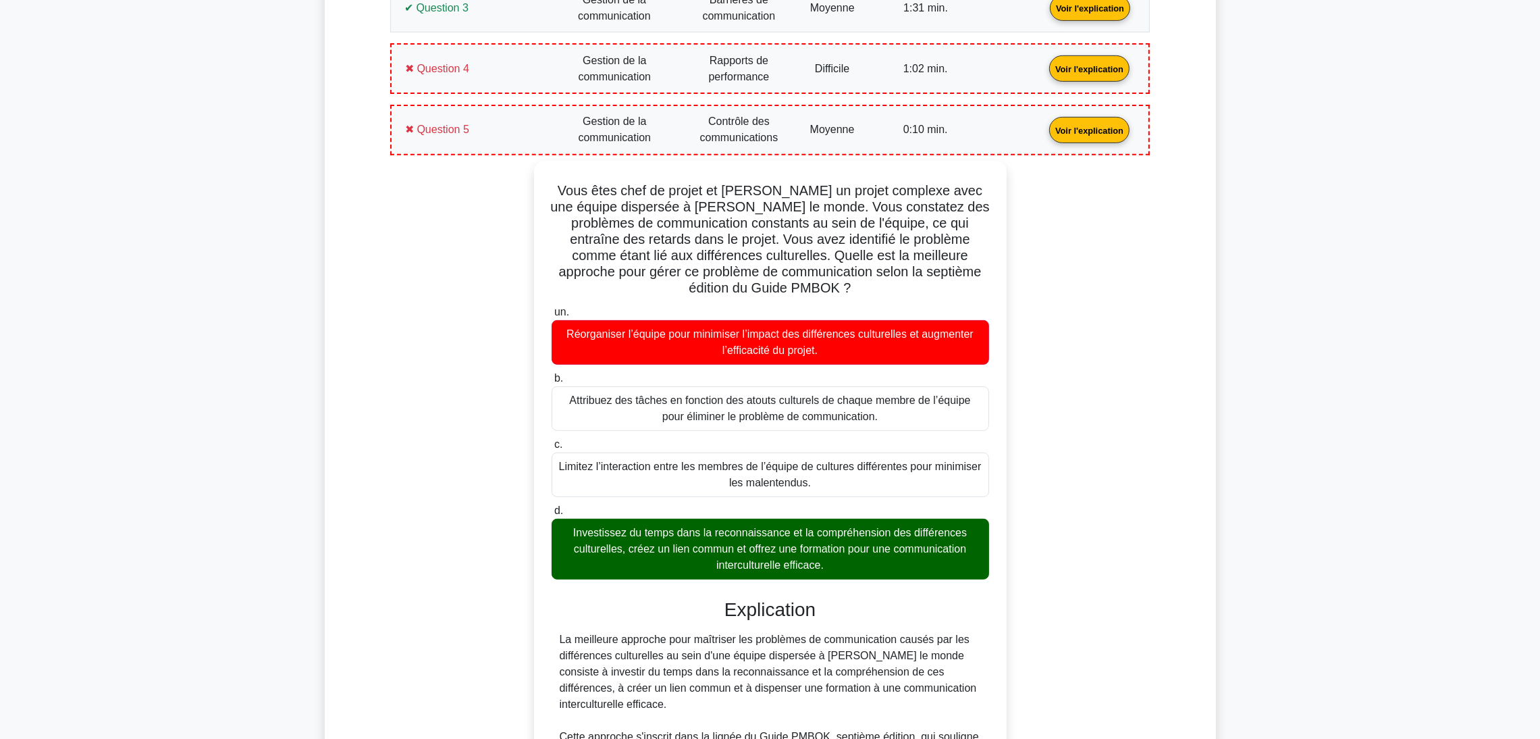
click at [1044, 130] on link "Voir l'explication" at bounding box center [1089, 129] width 91 height 11
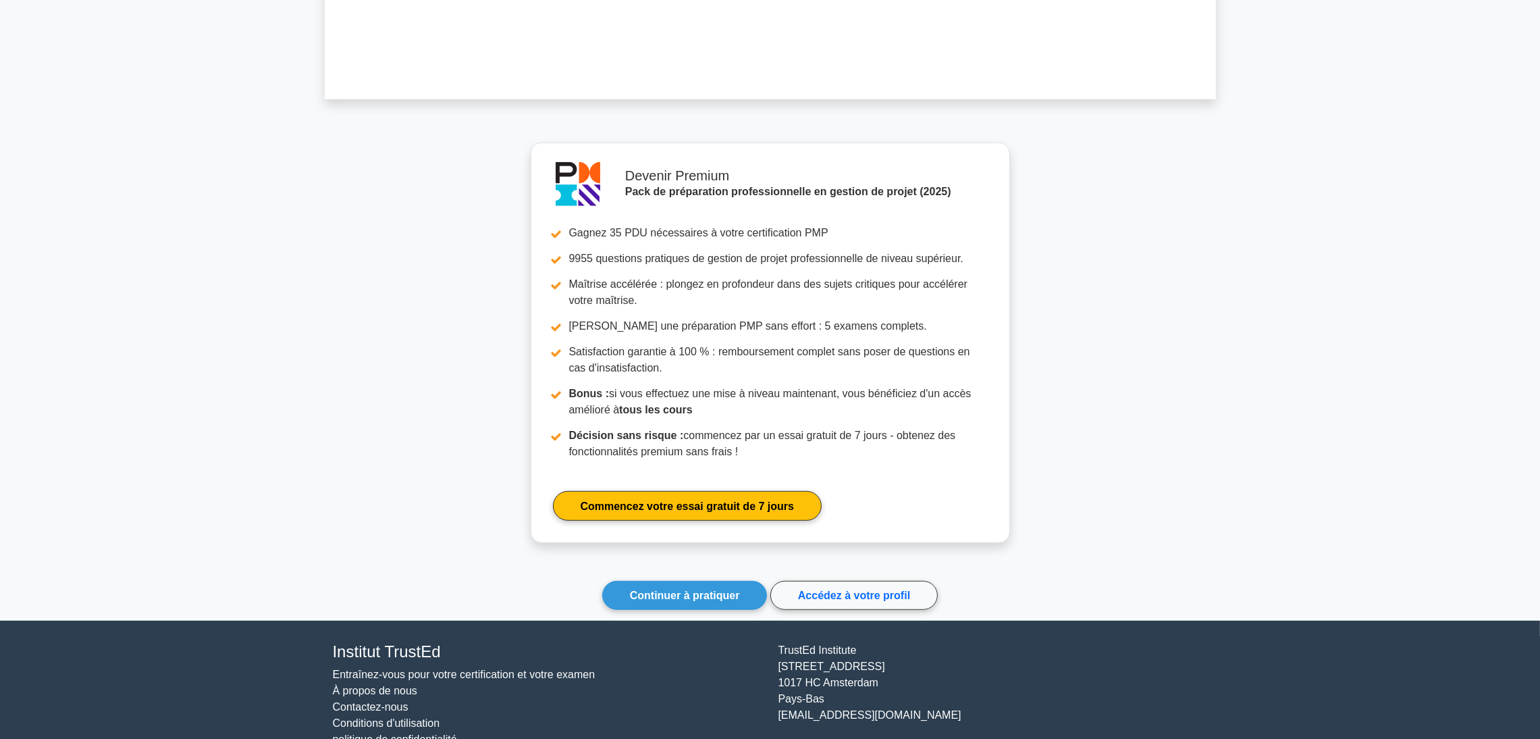
scroll to position [1111, 0]
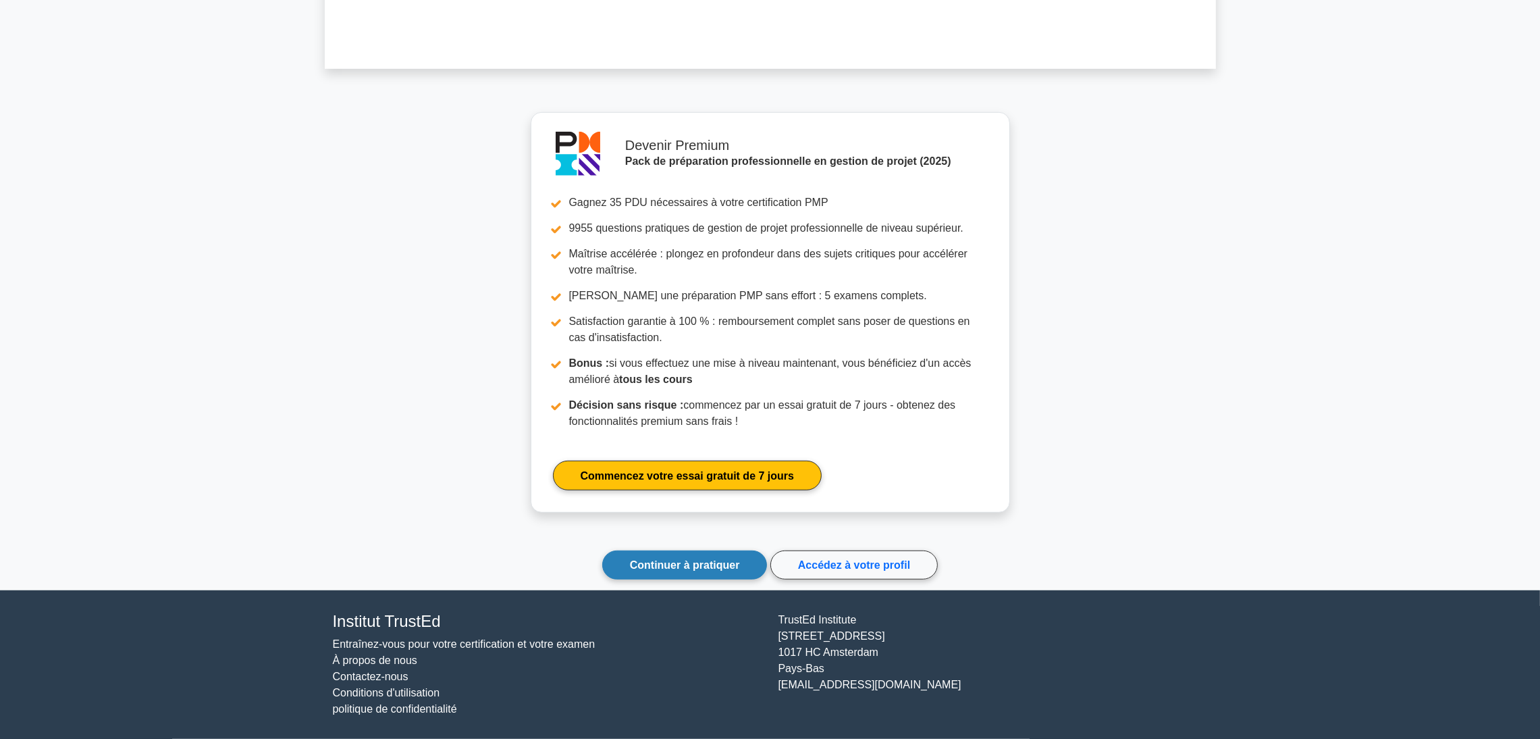
click at [692, 556] on link "Continuer à pratiquer" at bounding box center [684, 564] width 165 height 29
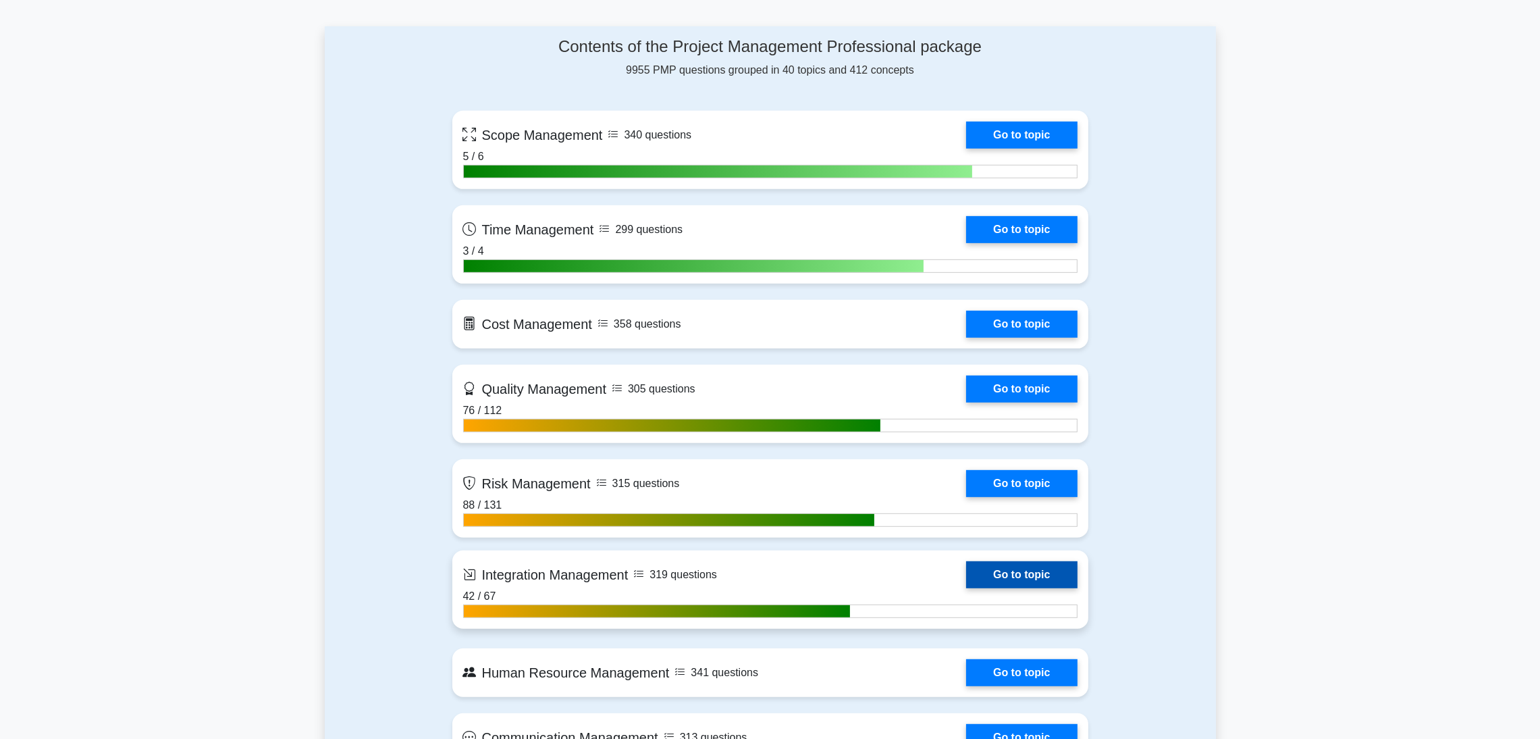
scroll to position [1214, 0]
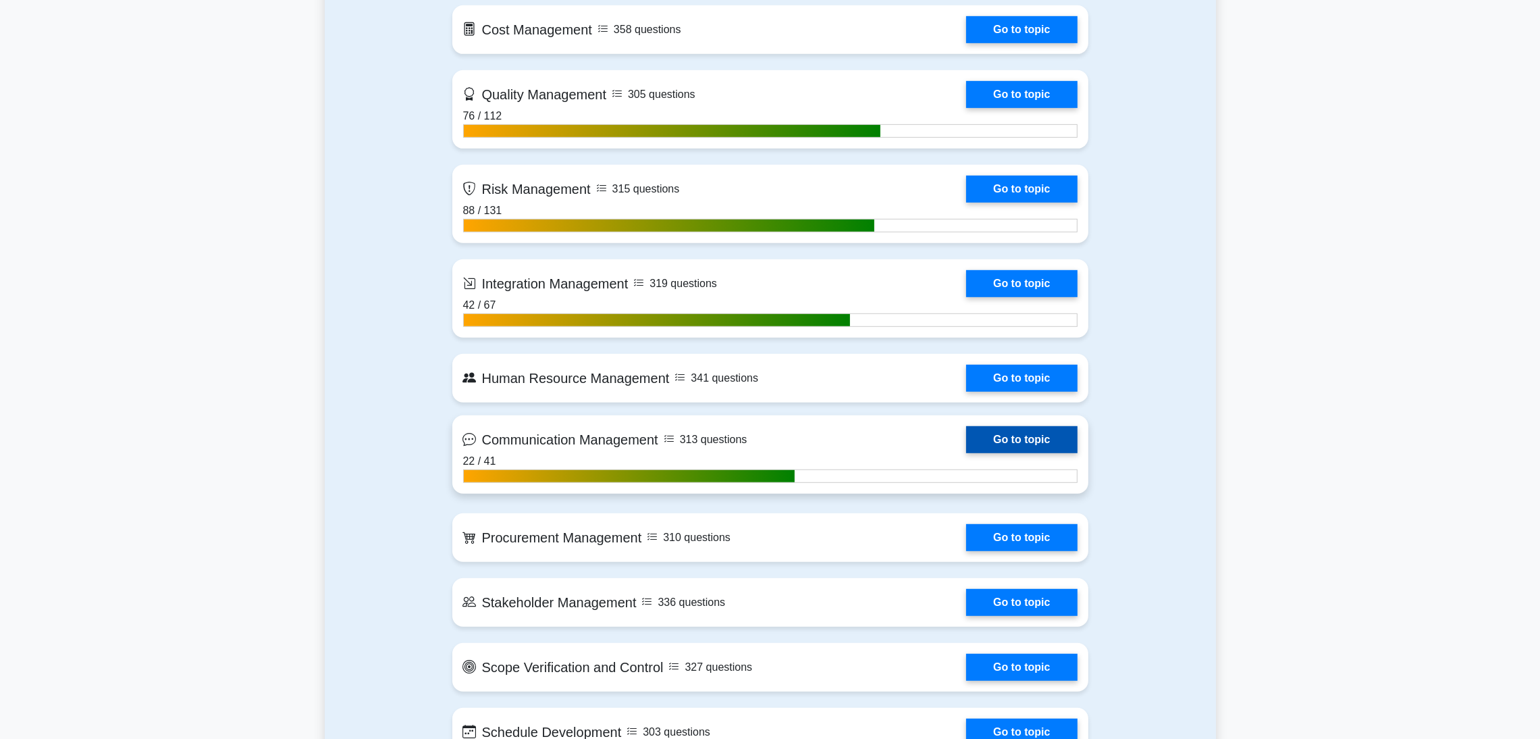
click at [1026, 438] on link "Go to topic" at bounding box center [1021, 439] width 111 height 27
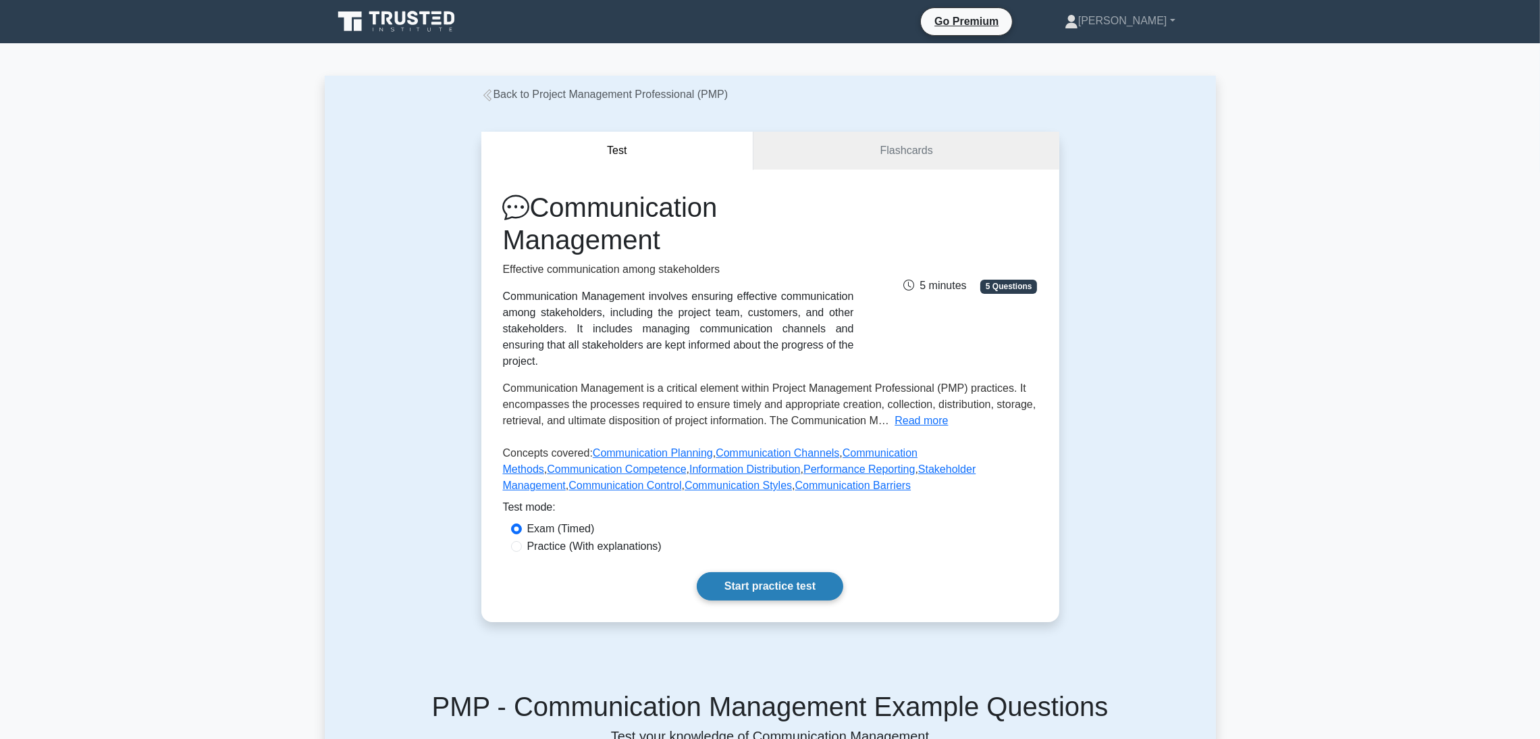
click at [797, 572] on link "Start practice test" at bounding box center [770, 586] width 146 height 28
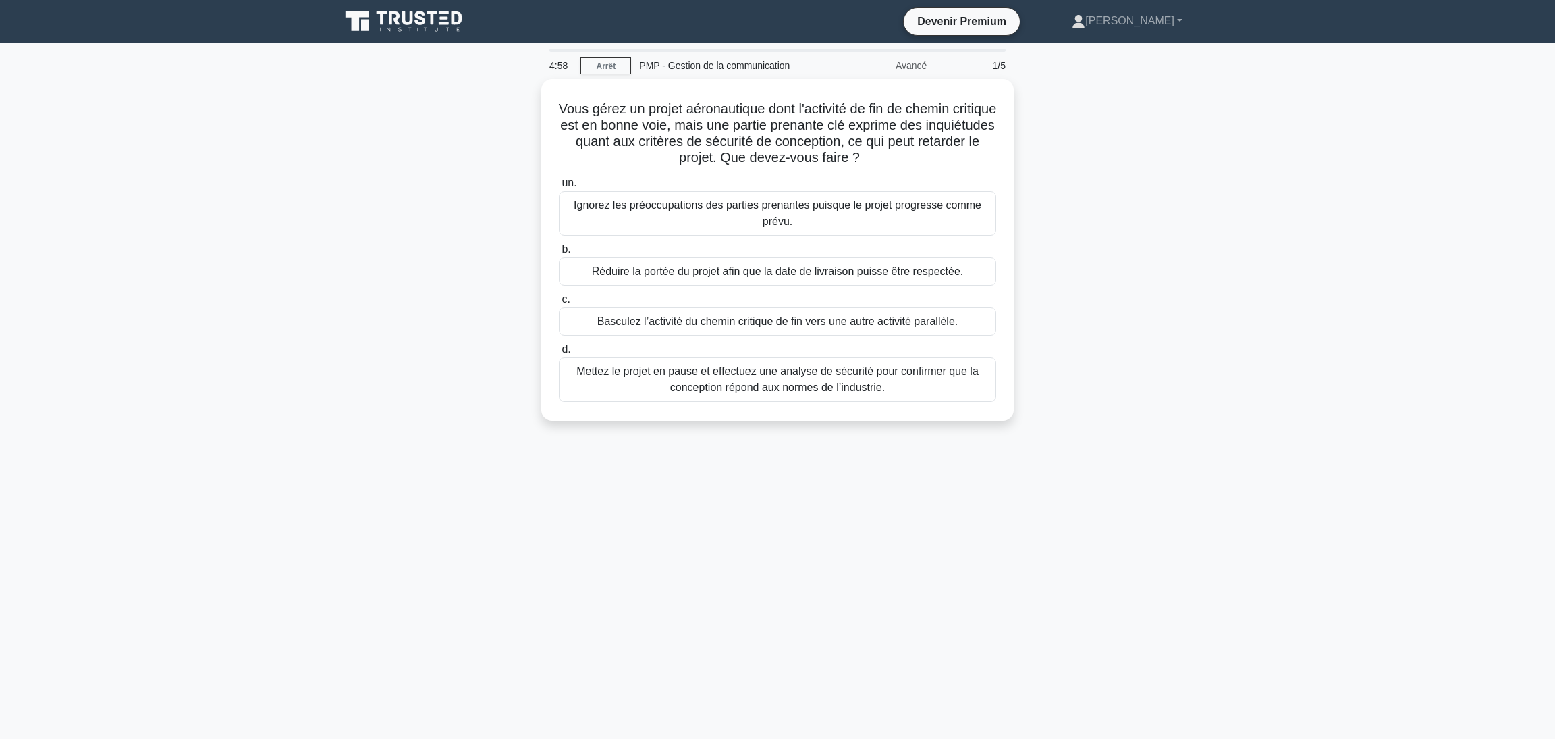
click at [1220, 336] on div "Vous gérez un projet aéronautique dont l'activité de fin de chemin critique est…" at bounding box center [777, 258] width 891 height 358
click at [399, 363] on div "Vous gérez un projet aéronautique dont l'activité de fin de chemin critique est…" at bounding box center [777, 258] width 891 height 358
click at [796, 386] on font "Mettez le projet en pause et effectuez une analyse de sécurité pour confirmer q…" at bounding box center [778, 376] width 402 height 28
click at [559, 350] on input "d. Mettez le projet en pause et effectuez une analyse de sécurité pour confirme…" at bounding box center [559, 346] width 0 height 9
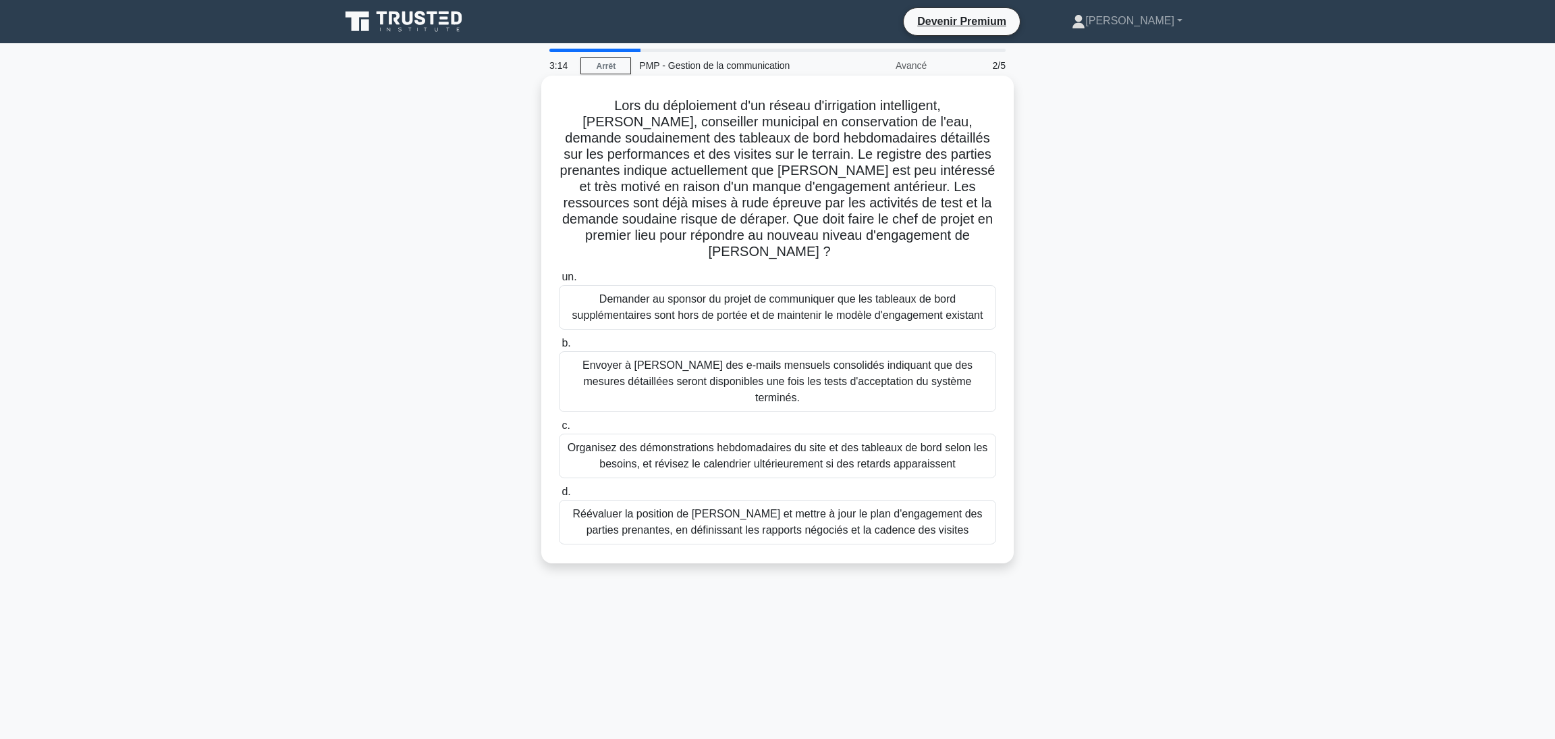
click at [732, 508] on font "Réévaluer la position de [PERSON_NAME] et mettre à jour le plan d'engagement de…" at bounding box center [778, 522] width 410 height 28
click at [559, 488] on input "d. Réévaluer la position de [PERSON_NAME] et mettre à jour le plan d'engagement…" at bounding box center [559, 491] width 0 height 9
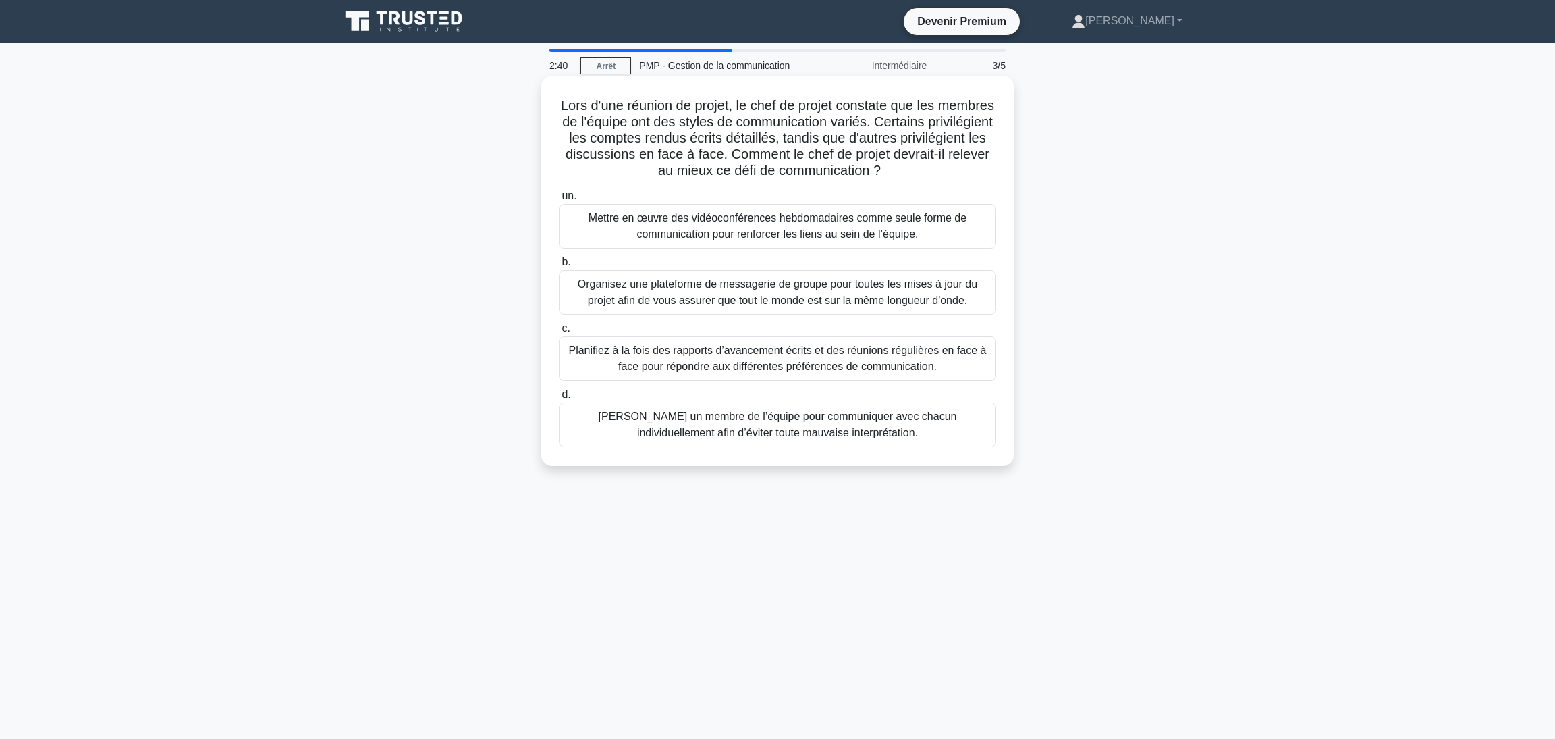
click at [768, 362] on font "Planifiez à la fois des rapports d’avancement écrits et des réunions régulières…" at bounding box center [777, 358] width 418 height 28
click at [559, 333] on input "c. Planifiez à la fois des rapports d’avancement écrits et des réunions réguliè…" at bounding box center [559, 328] width 0 height 9
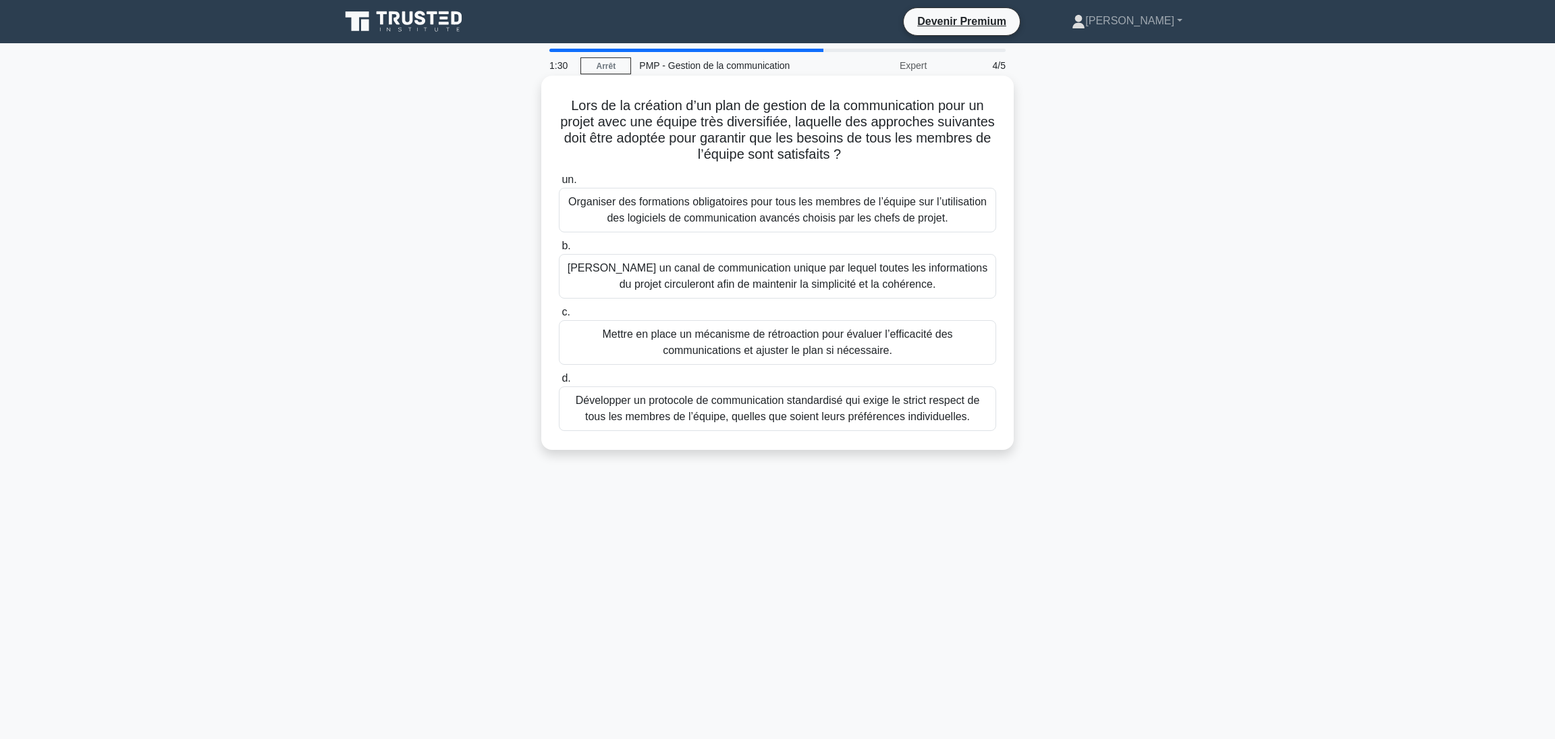
click at [767, 342] on font "Mettre en place un mécanisme de rétroaction pour évaluer l’efficacité des commu…" at bounding box center [777, 342] width 425 height 32
click at [559, 317] on input "c. Mettre en place un mécanisme de rétroaction pour évaluer l’efficacité des co…" at bounding box center [559, 312] width 0 height 9
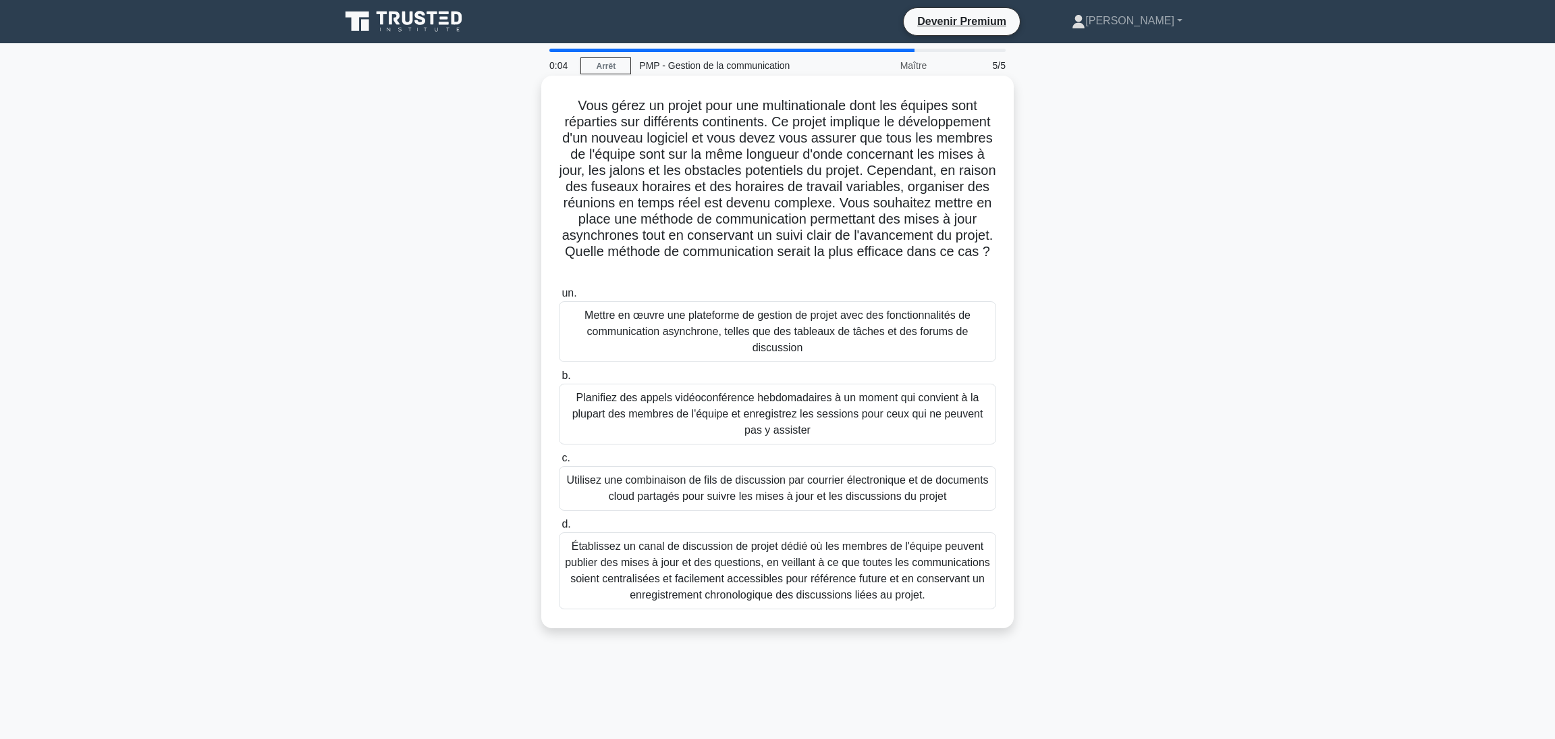
click at [804, 575] on font "Établissez un canal de discussion de projet dédié où les membres de l'équipe pe…" at bounding box center [777, 570] width 425 height 60
click at [559, 529] on input "d. Établissez un canal de discussion de projet dédié où les membres de l'équipe…" at bounding box center [559, 524] width 0 height 9
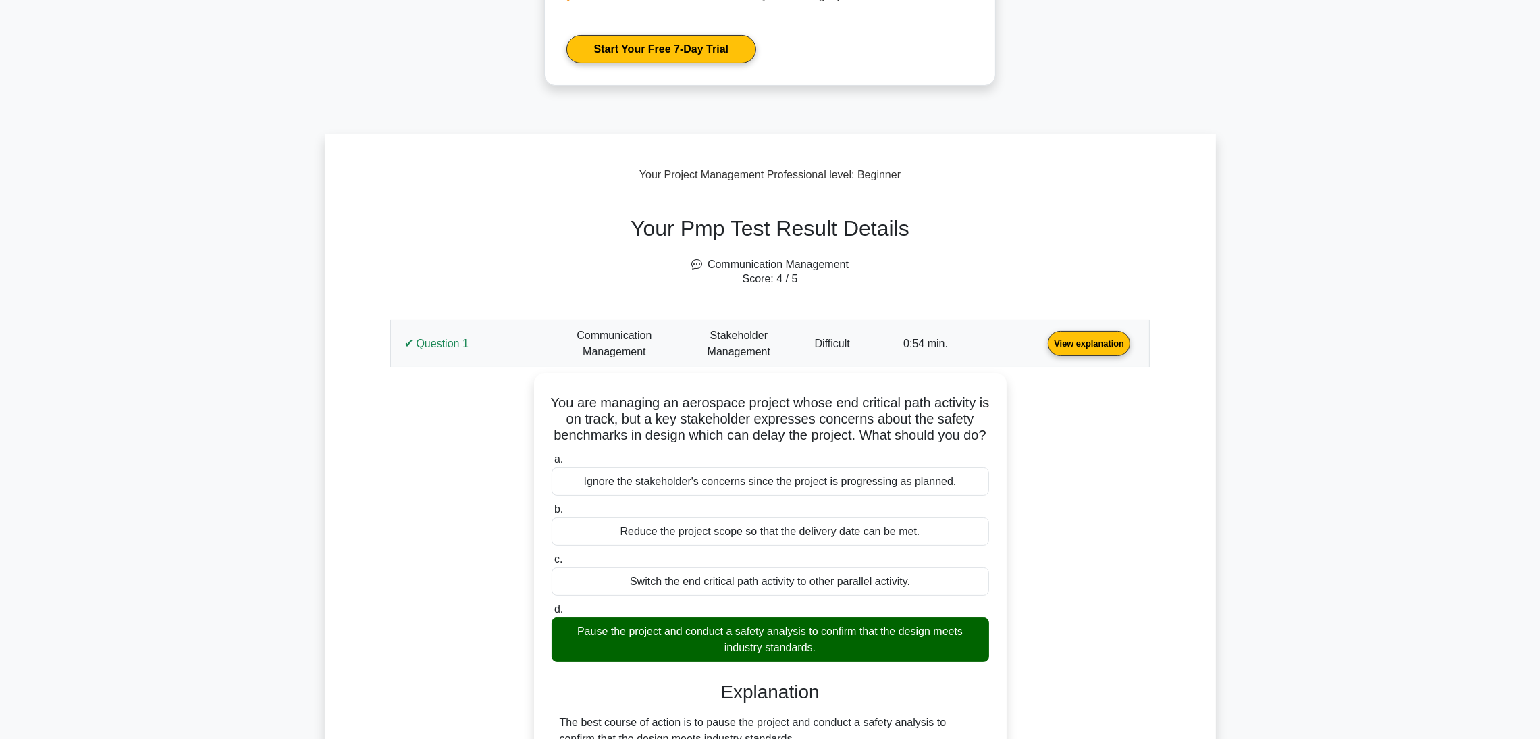
click at [1042, 342] on link "View explanation" at bounding box center [1088, 342] width 93 height 11
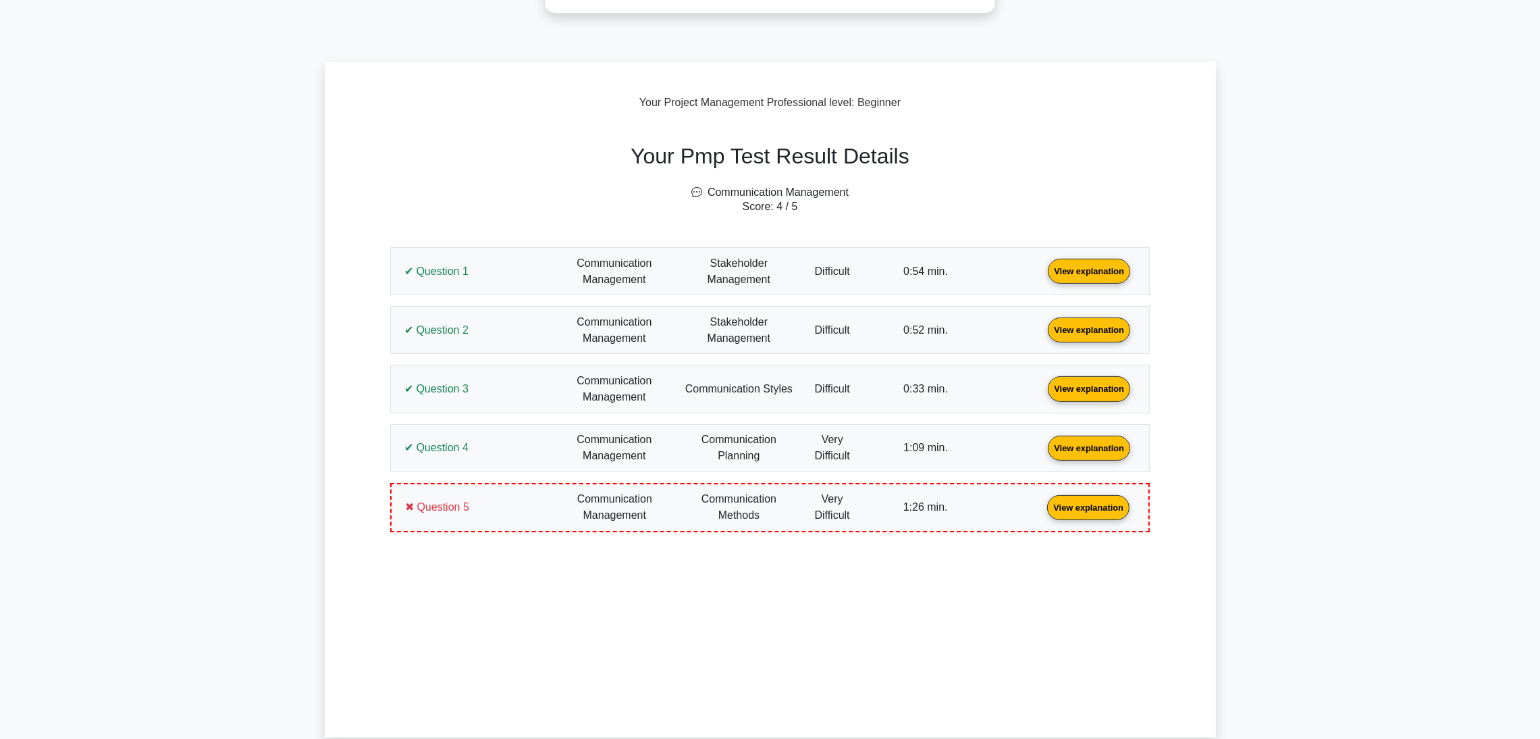
scroll to position [405, 0]
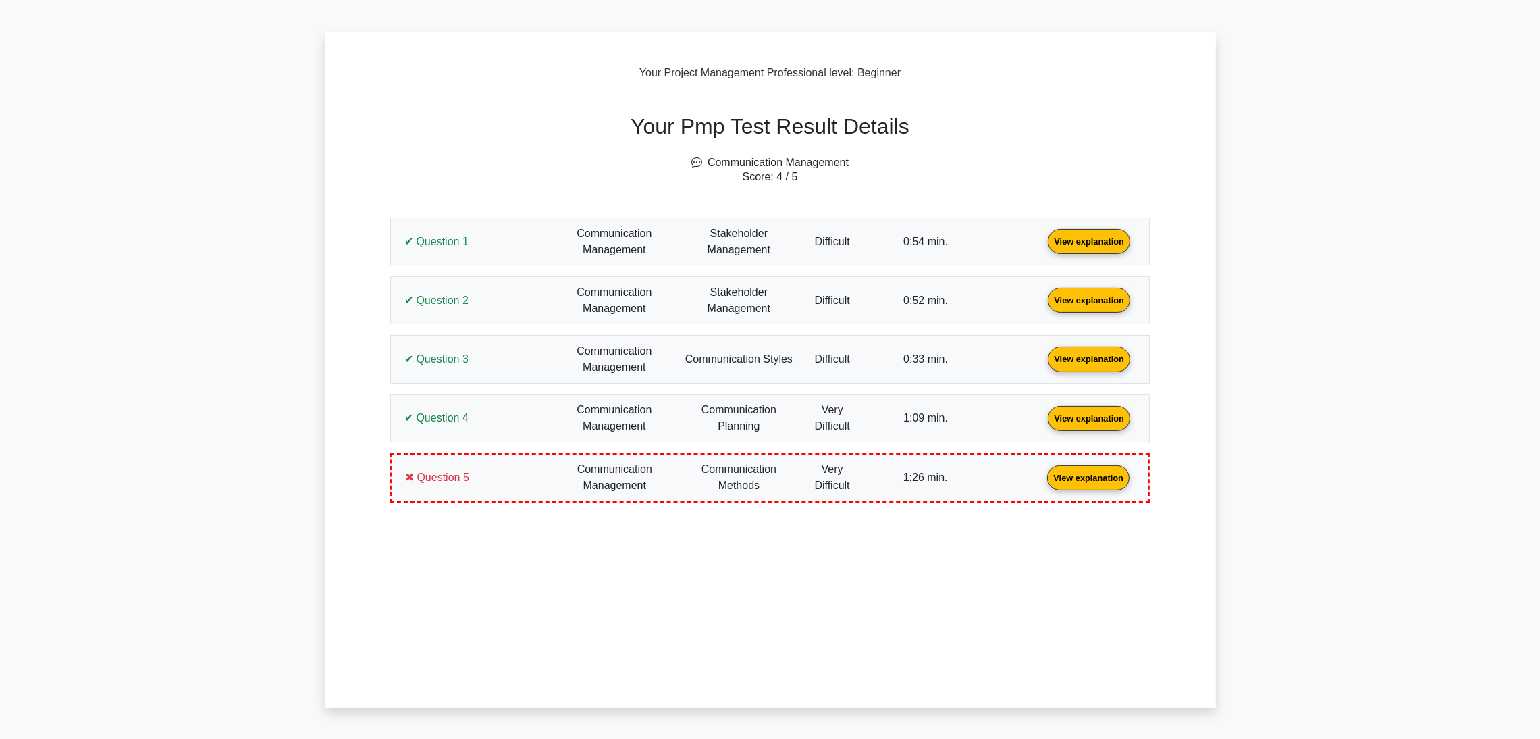
click at [1042, 246] on link "View explanation" at bounding box center [1088, 240] width 93 height 11
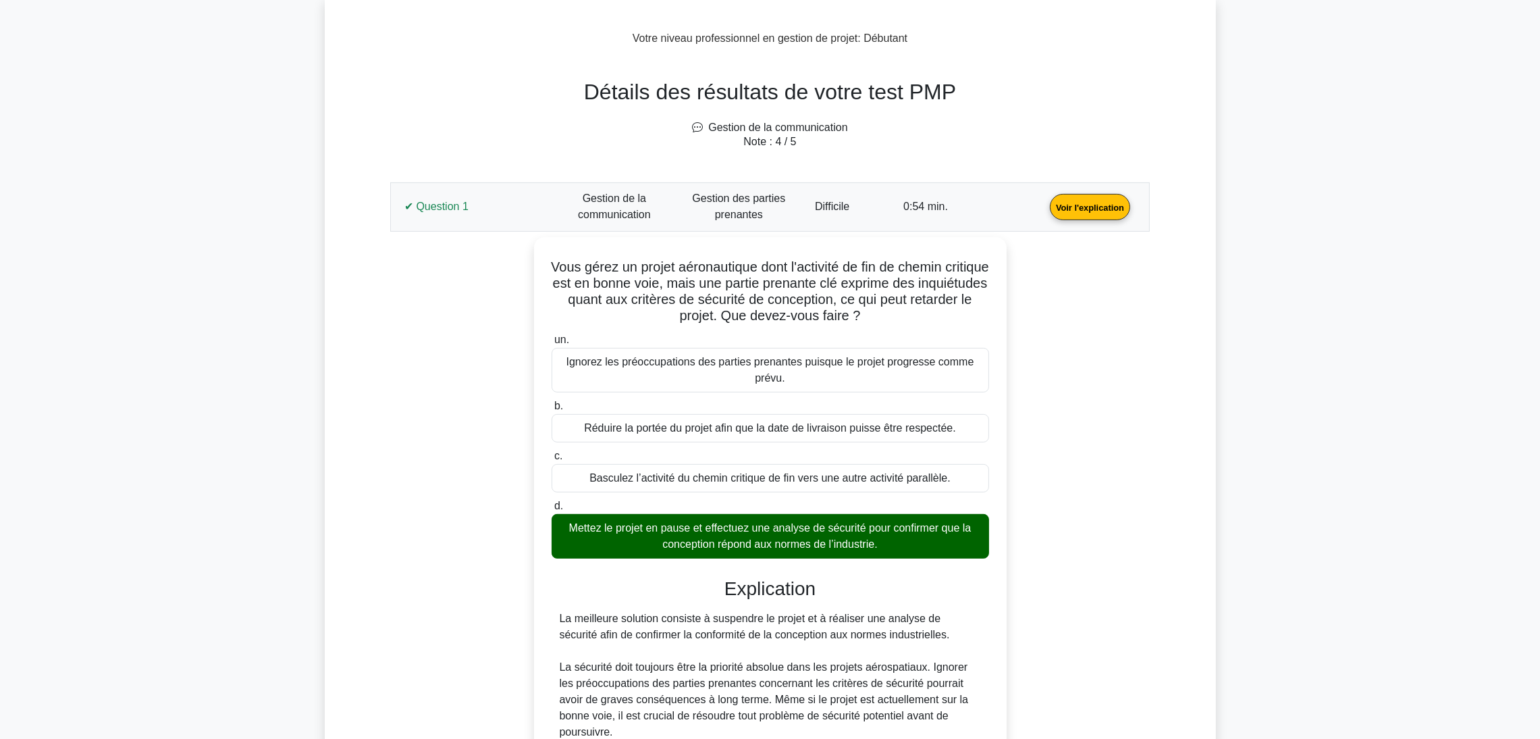
drag, startPoint x: 435, startPoint y: 203, endPoint x: 436, endPoint y: 228, distance: 25.7
click at [1044, 203] on link "Voir l'explication" at bounding box center [1089, 206] width 91 height 11
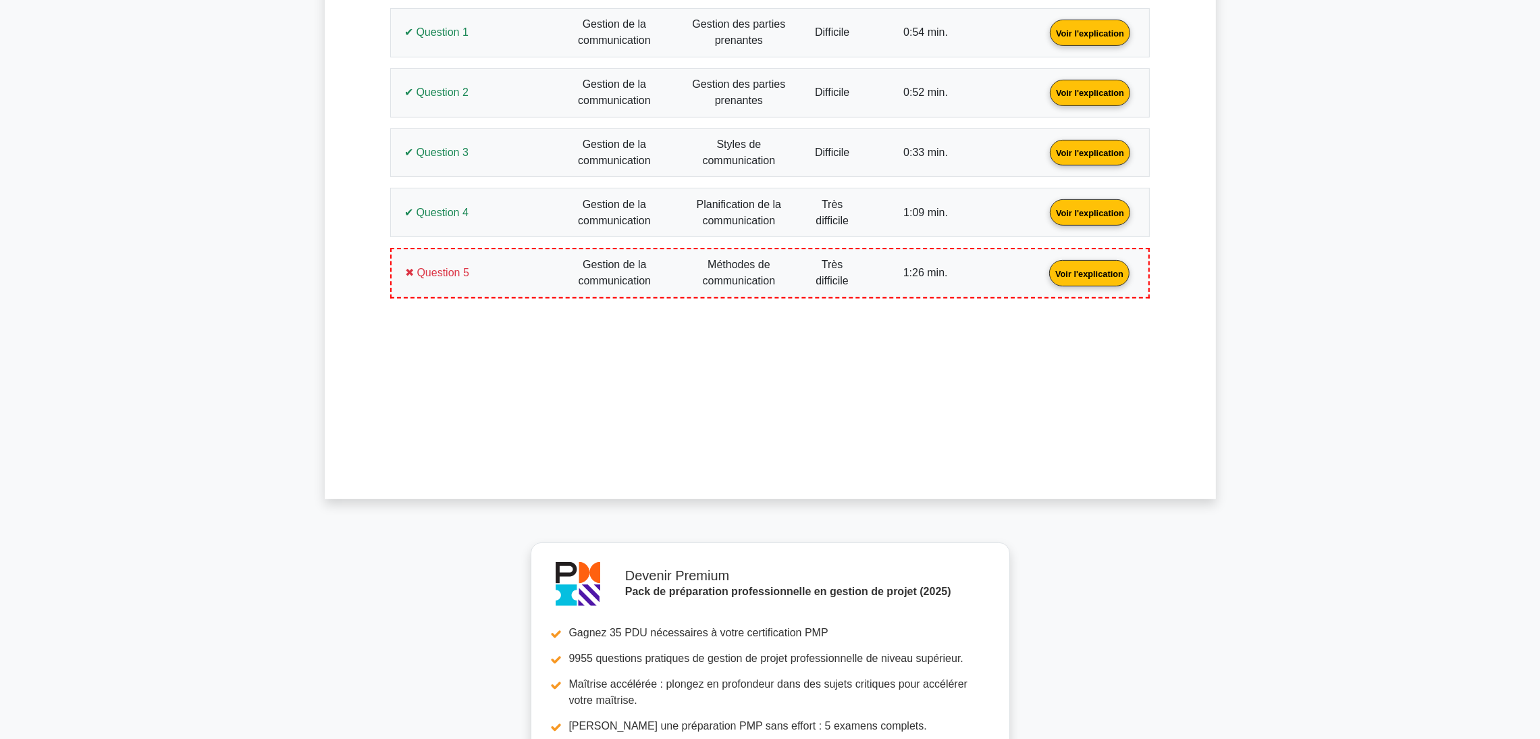
scroll to position [911, 0]
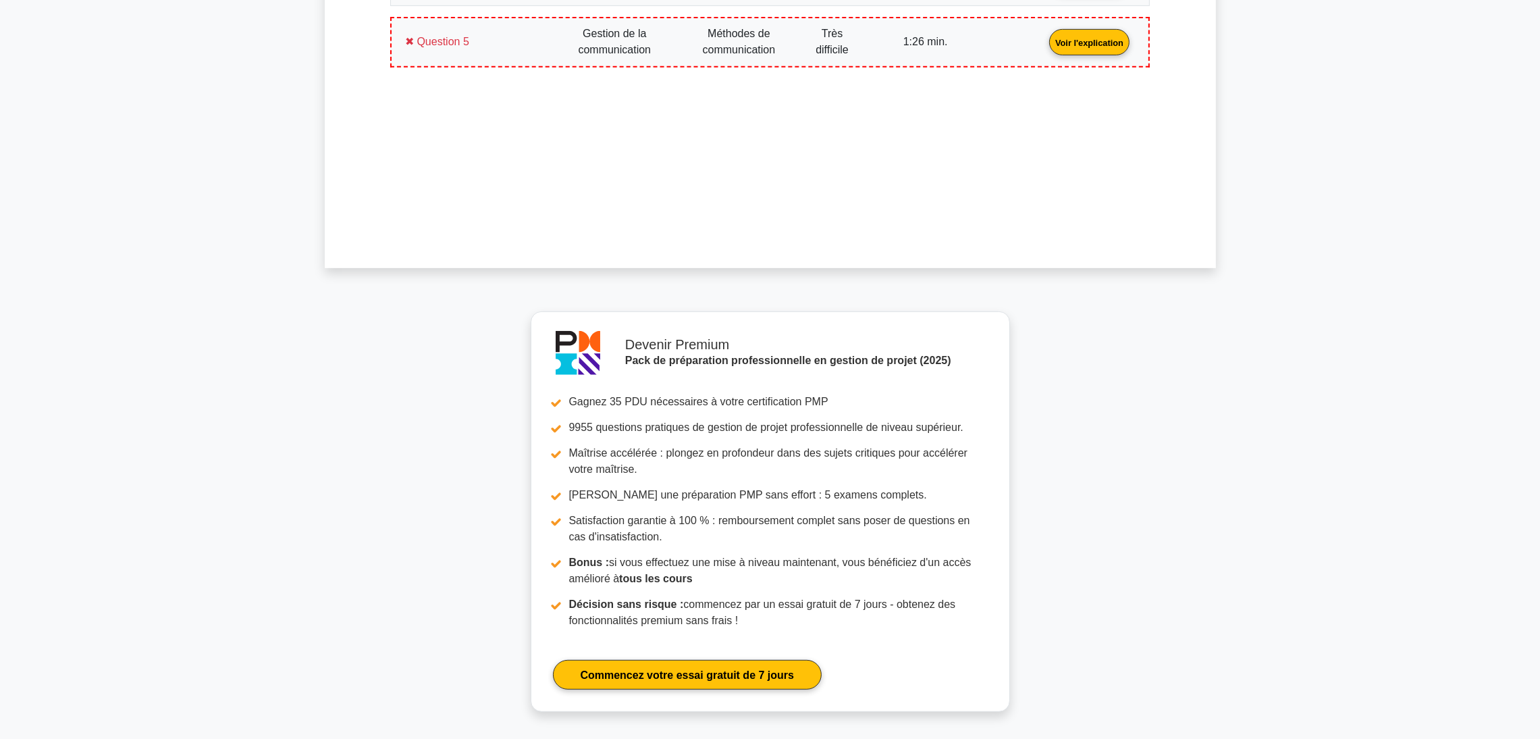
click at [1044, 47] on link "Voir l'explication" at bounding box center [1089, 41] width 91 height 11
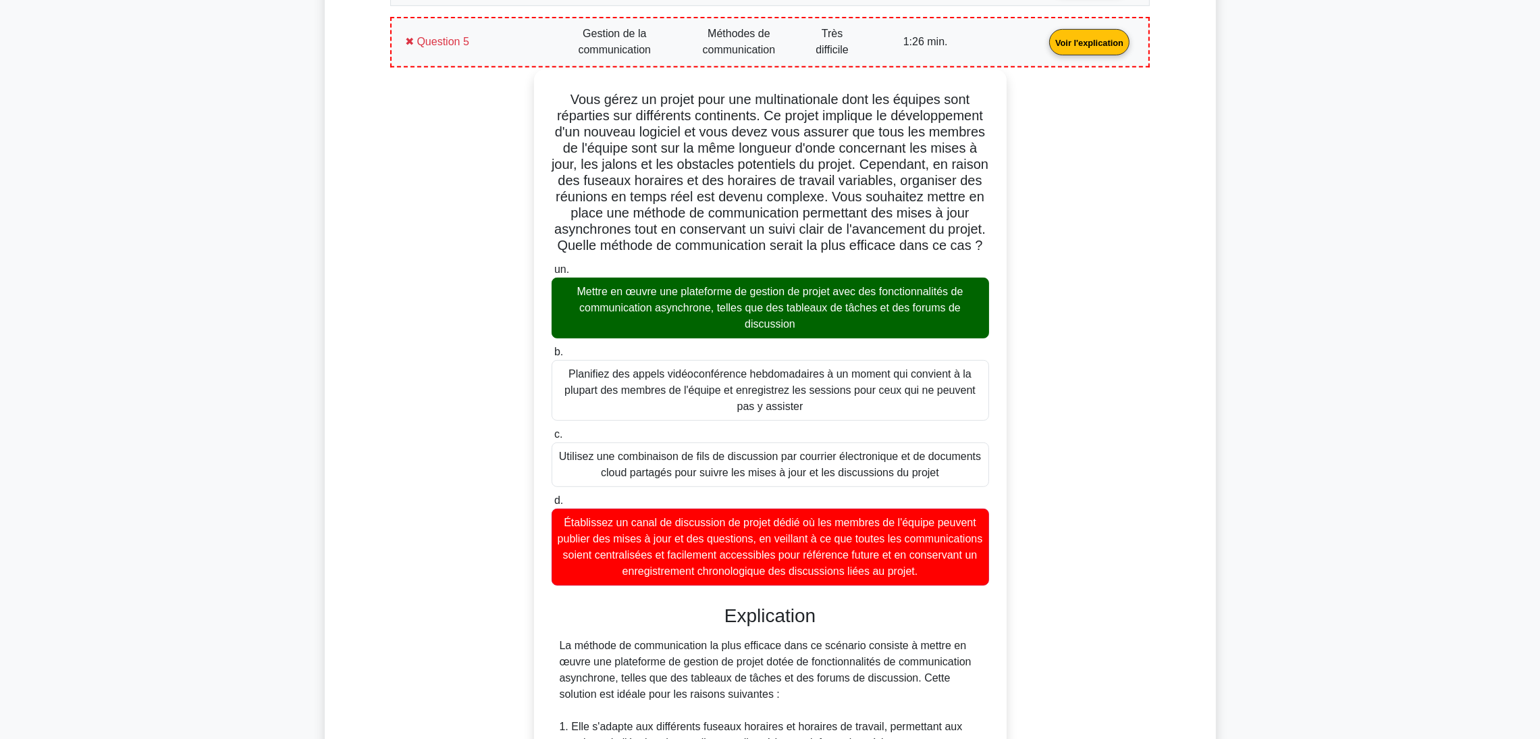
drag, startPoint x: 967, startPoint y: 588, endPoint x: 562, endPoint y: 99, distance: 635.2
click at [562, 99] on div "Vous gérez un projet pour une multinationale dont les équipes sont réparties su…" at bounding box center [770, 651] width 462 height 1152
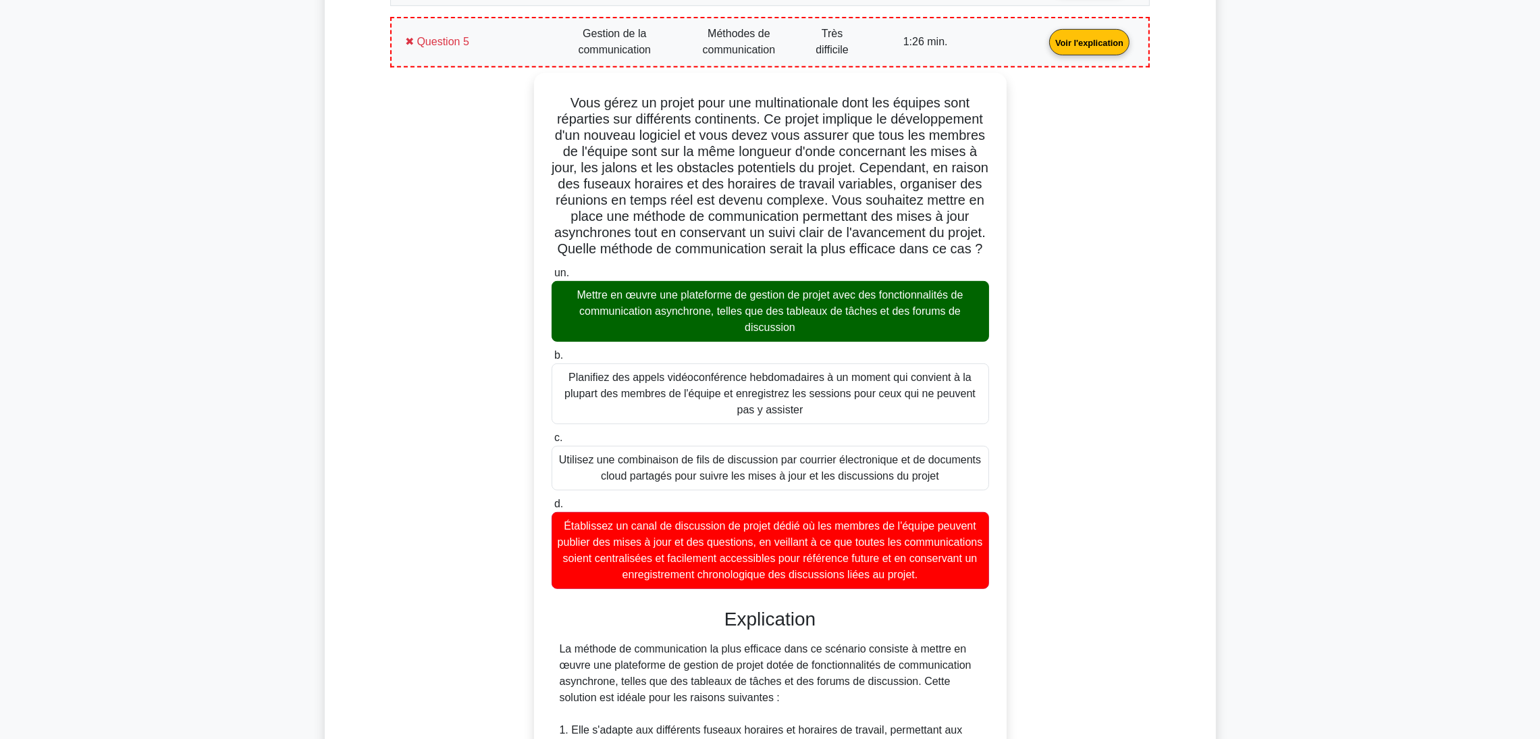
copy div "Lore ipsum do sitame cons adi elitseddoeiusm temp inc utlabor etdo magnaaliq en…"
click at [392, 348] on div "Vous gérez un projet pour une multinationale dont les équipes sont réparties su…" at bounding box center [769, 678] width 759 height 1211
